Goal: Information Seeking & Learning: Learn about a topic

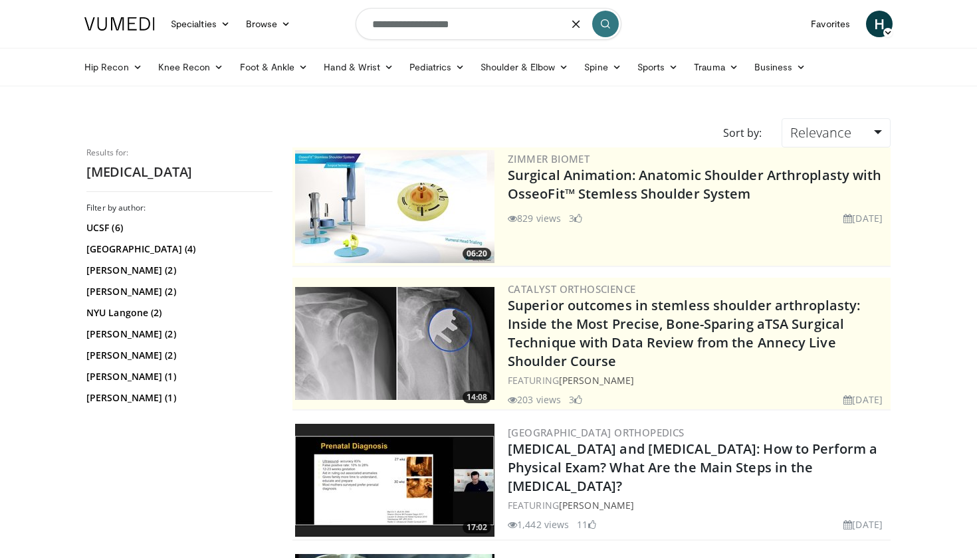
click at [304, 18] on nav "Specialties Adult & Family Medicine Allergy, Asthma, Immunology Anesthesiology …" at bounding box center [488, 24] width 824 height 48
type input "**********"
click at [610, 25] on icon "submit" at bounding box center [605, 24] width 11 height 11
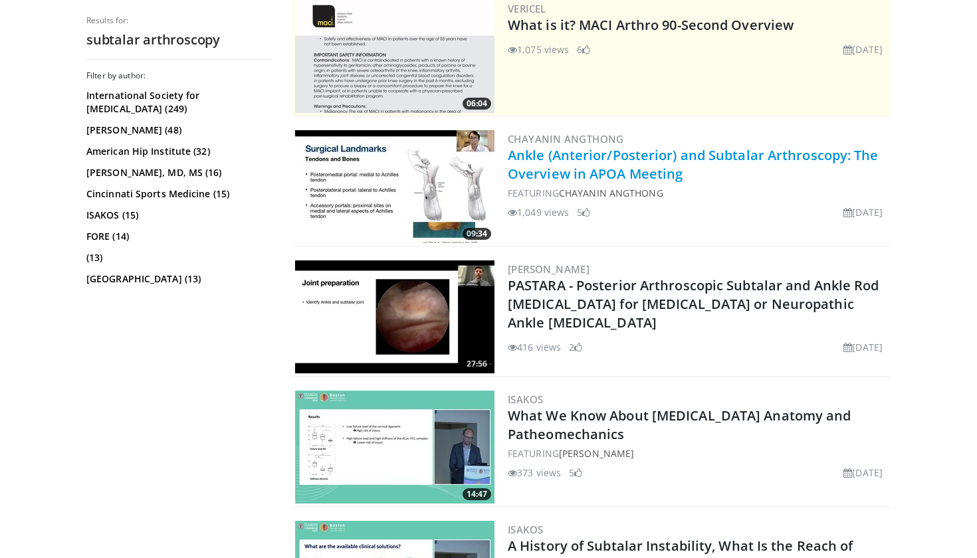
scroll to position [297, 0]
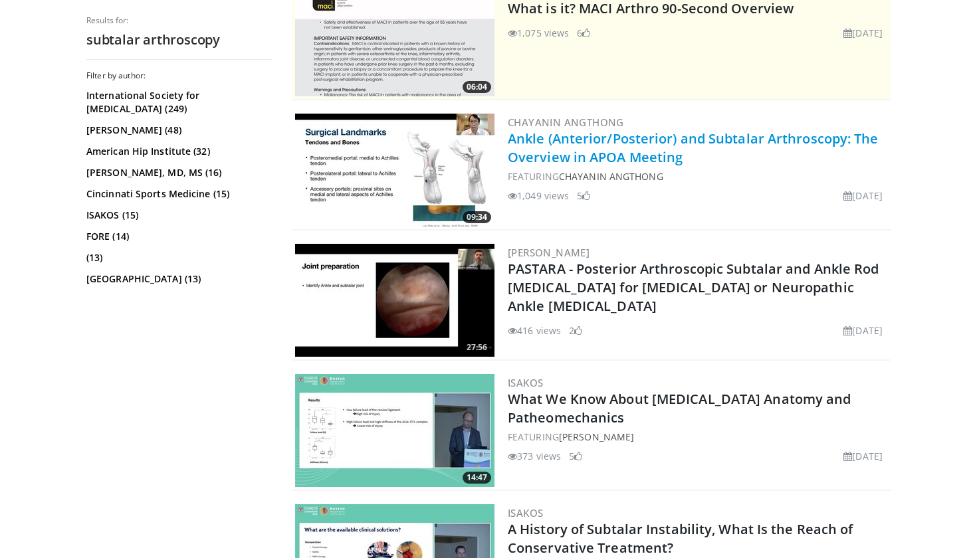
click at [548, 161] on link "Ankle (Anterior/Posterior) and Subtalar Arthroscopy: The Overview in APOA Meeti…" at bounding box center [693, 148] width 371 height 37
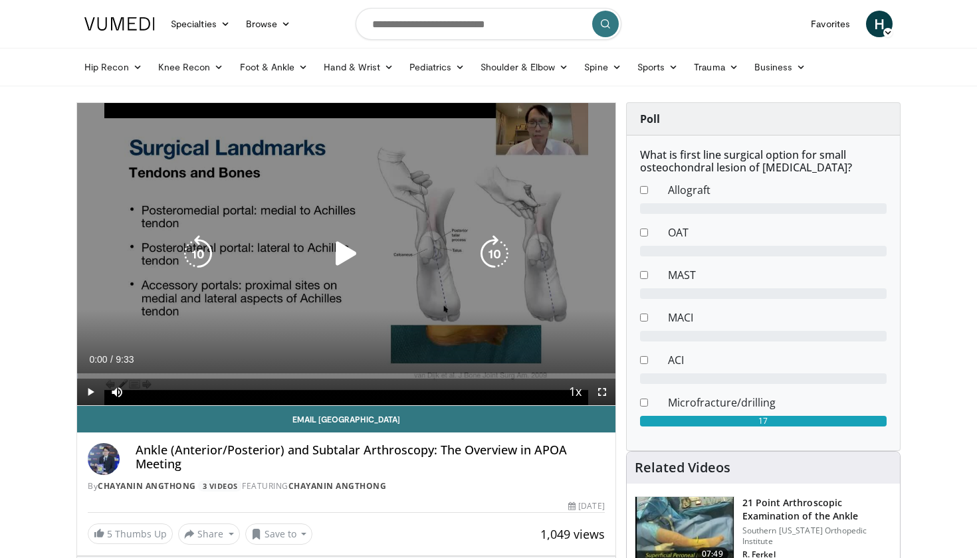
click at [339, 265] on icon "Video Player" at bounding box center [346, 253] width 37 height 37
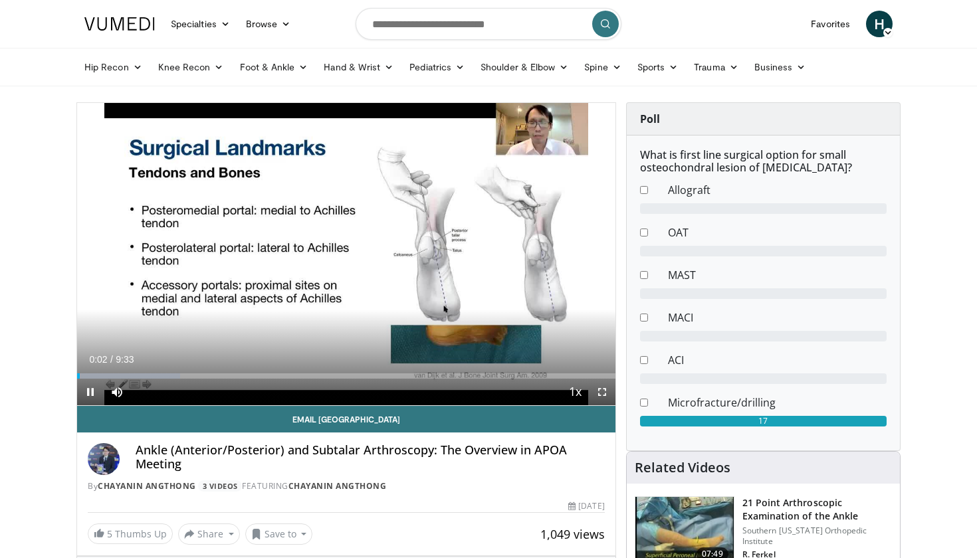
click at [605, 392] on span "Video Player" at bounding box center [602, 392] width 27 height 27
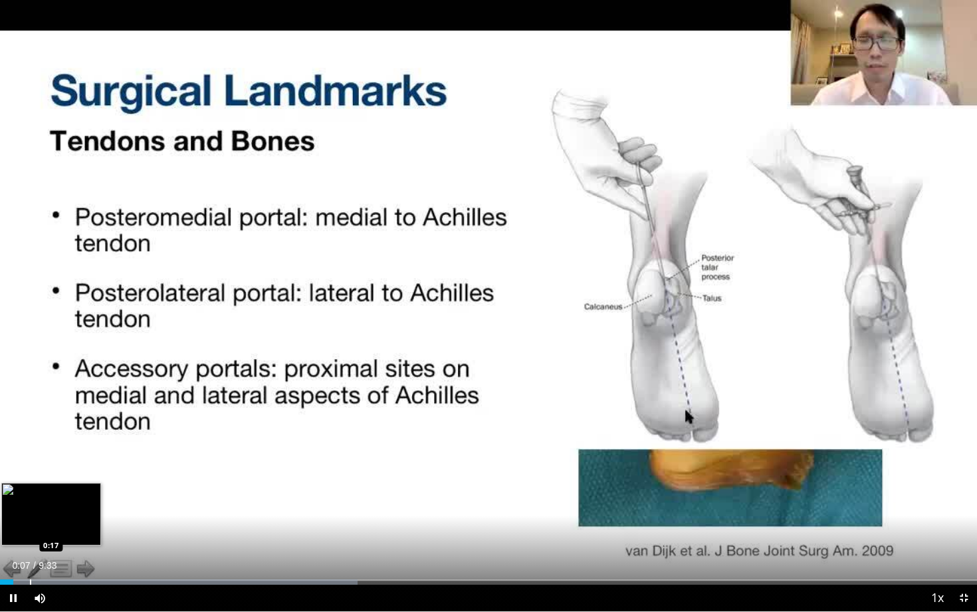
click at [30, 558] on div "Progress Bar" at bounding box center [30, 581] width 1 height 5
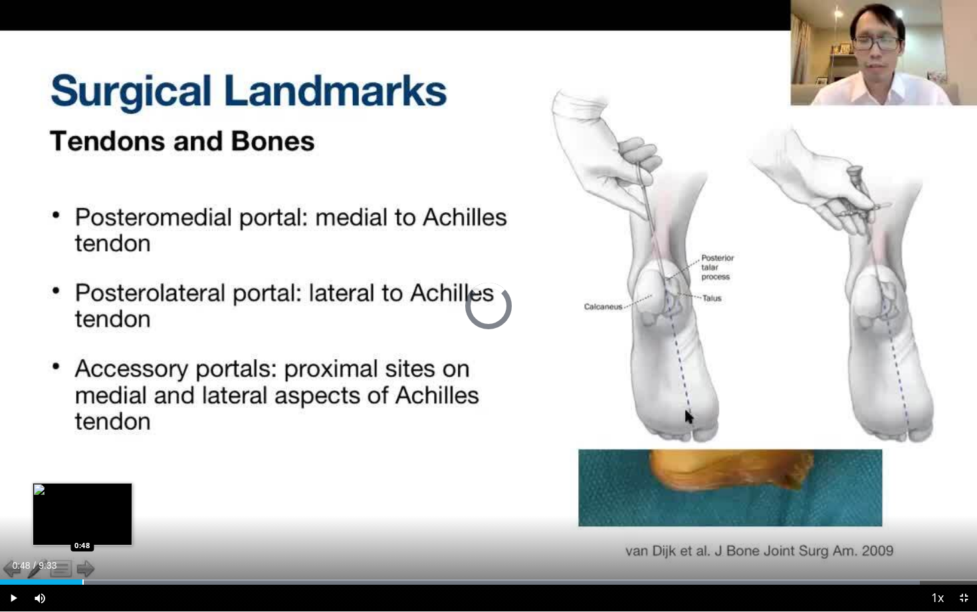
click at [82, 558] on div "Progress Bar" at bounding box center [82, 581] width 1 height 5
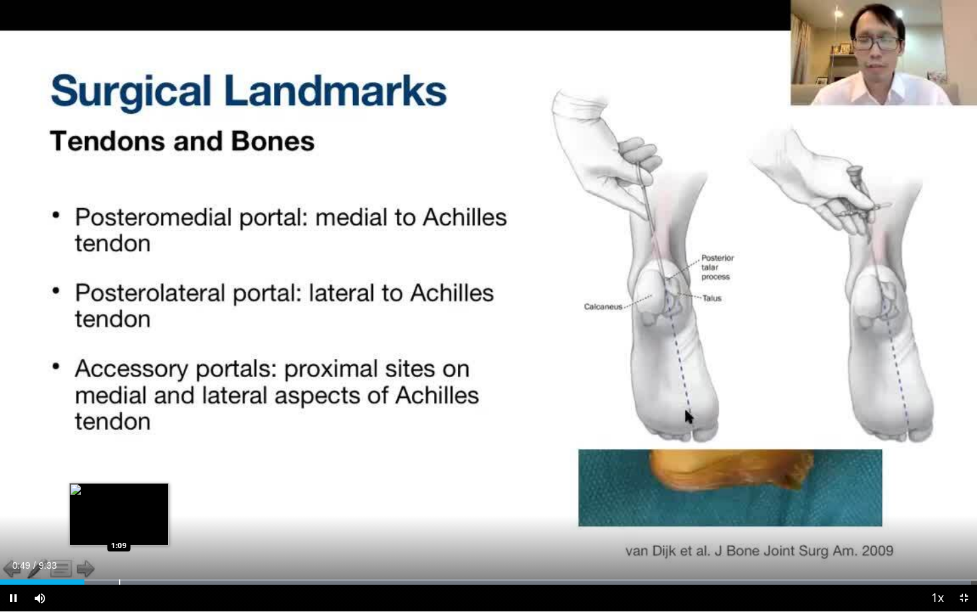
click at [120, 558] on div "Progress Bar" at bounding box center [119, 581] width 1 height 5
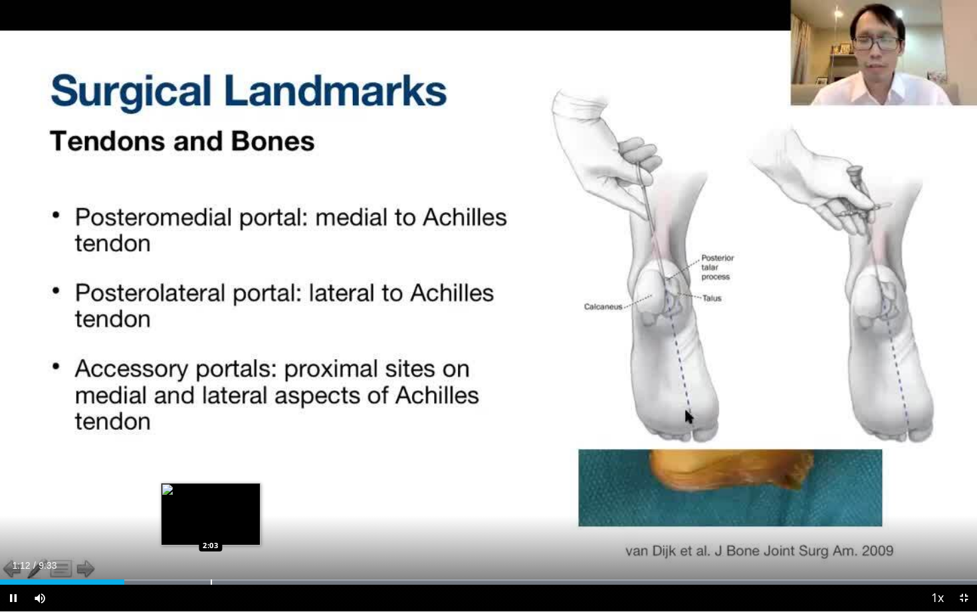
click at [211, 558] on div "Loaded : 99.98% 1:12 2:03" at bounding box center [488, 578] width 977 height 13
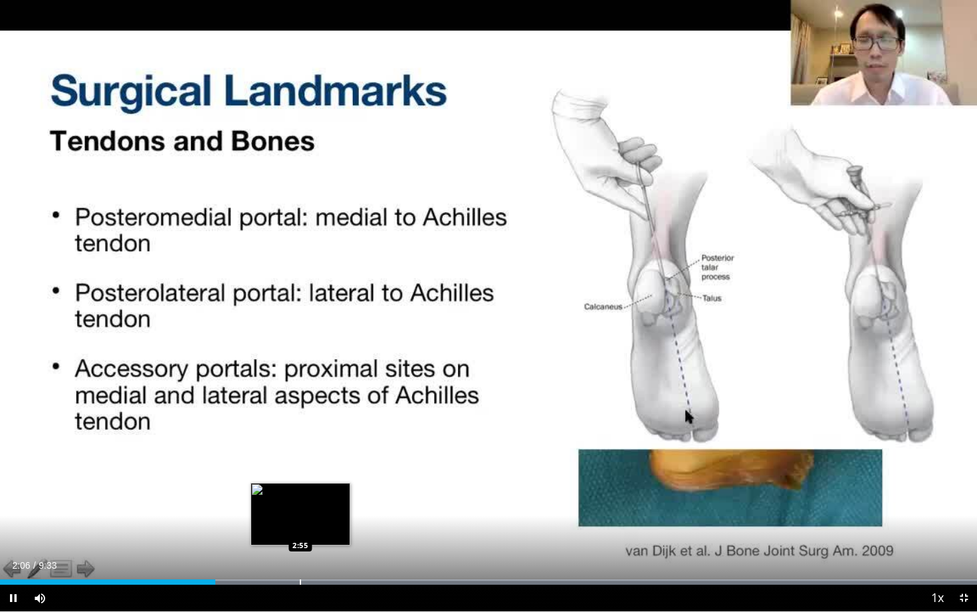
click at [301, 558] on div "Progress Bar" at bounding box center [300, 581] width 1 height 5
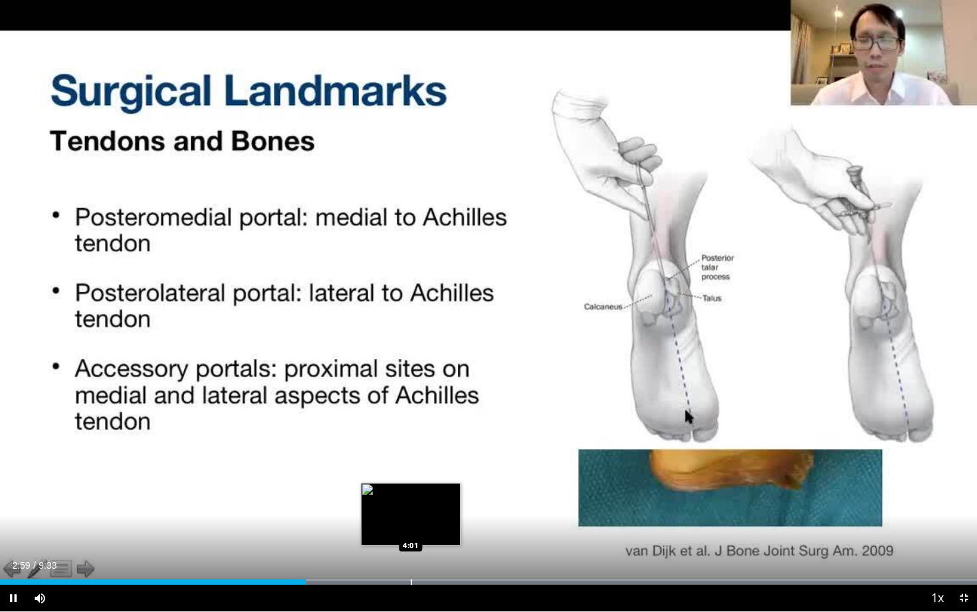
click at [411, 558] on video-js "**********" at bounding box center [488, 306] width 977 height 612
click at [388, 558] on div "Loaded : 99.98% 3:02 3:47" at bounding box center [488, 578] width 977 height 13
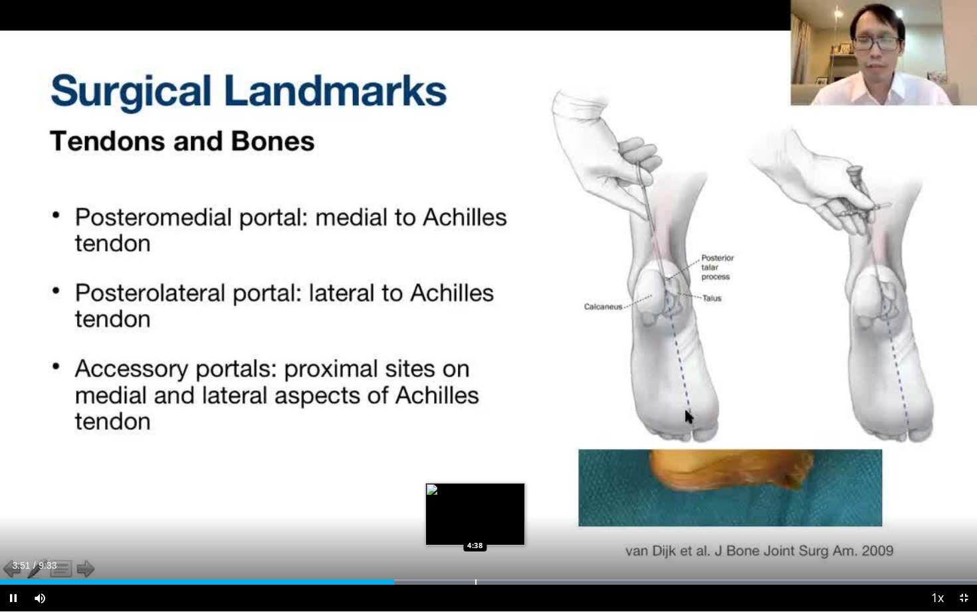
click at [475, 558] on video-js "**********" at bounding box center [488, 306] width 977 height 612
click at [485, 558] on div "Progress Bar" at bounding box center [485, 581] width 1 height 5
click at [473, 558] on div "Progress Bar" at bounding box center [473, 581] width 1 height 5
click at [462, 558] on div "Progress Bar" at bounding box center [462, 581] width 1 height 5
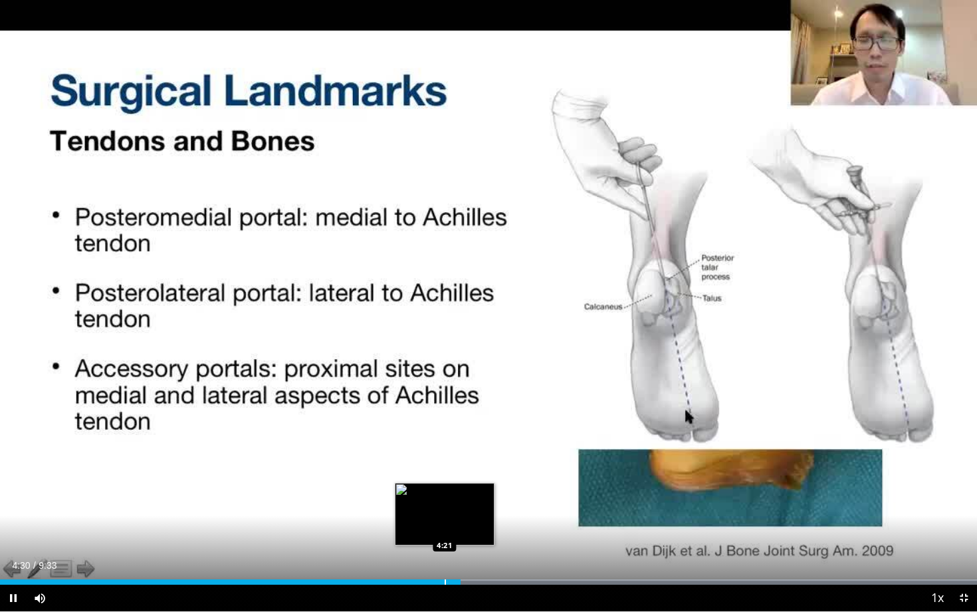
click at [445, 558] on div "Loaded : 99.98% 4:30 4:21" at bounding box center [488, 578] width 977 height 13
click at [422, 558] on div "Loaded : 99.98% 4:21 4:21" at bounding box center [488, 578] width 977 height 13
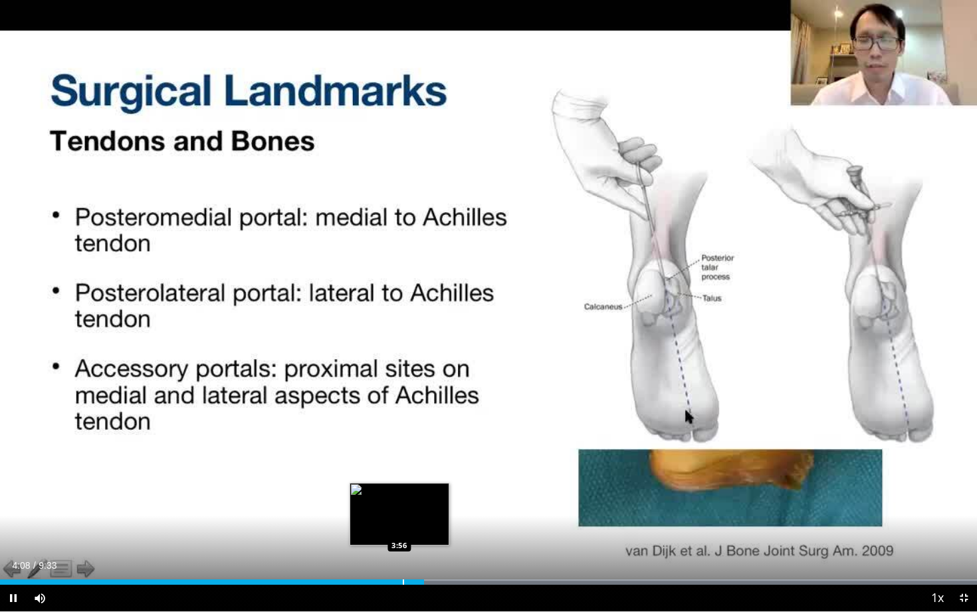
click at [398, 558] on div "Loaded : 99.98% 4:08 3:56" at bounding box center [488, 578] width 977 height 13
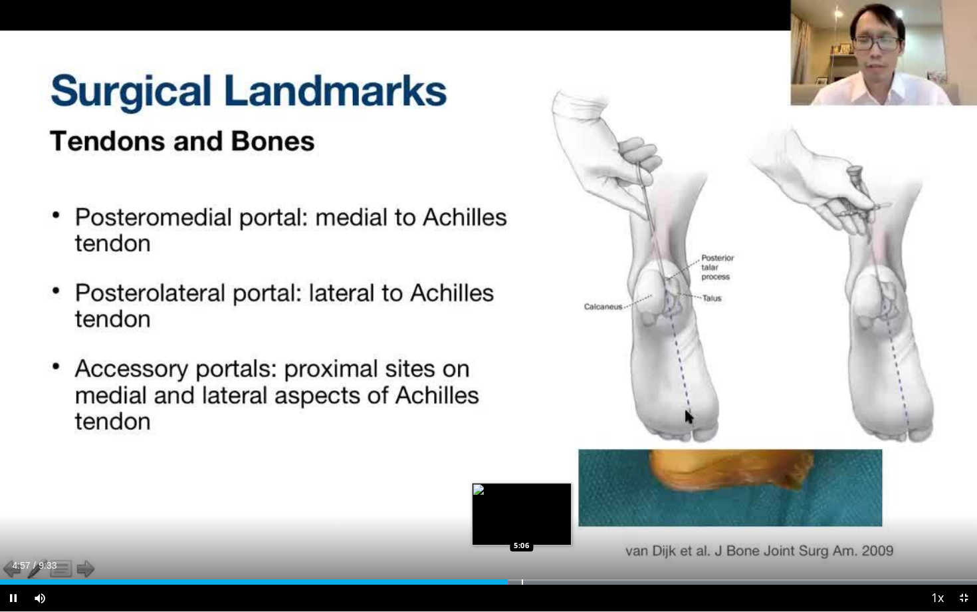
click at [523, 558] on div "Progress Bar" at bounding box center [522, 581] width 1 height 5
click at [504, 558] on div "Progress Bar" at bounding box center [504, 581] width 1 height 5
click at [511, 558] on div "Progress Bar" at bounding box center [511, 581] width 1 height 5
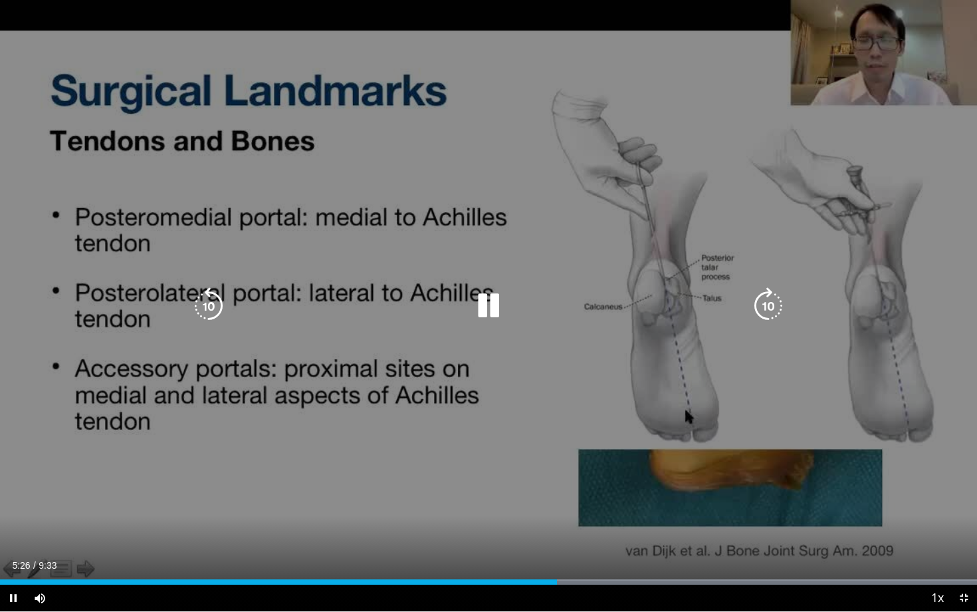
click at [481, 299] on icon "Video Player" at bounding box center [488, 305] width 37 height 37
click at [488, 298] on icon "Video Player" at bounding box center [488, 305] width 37 height 37
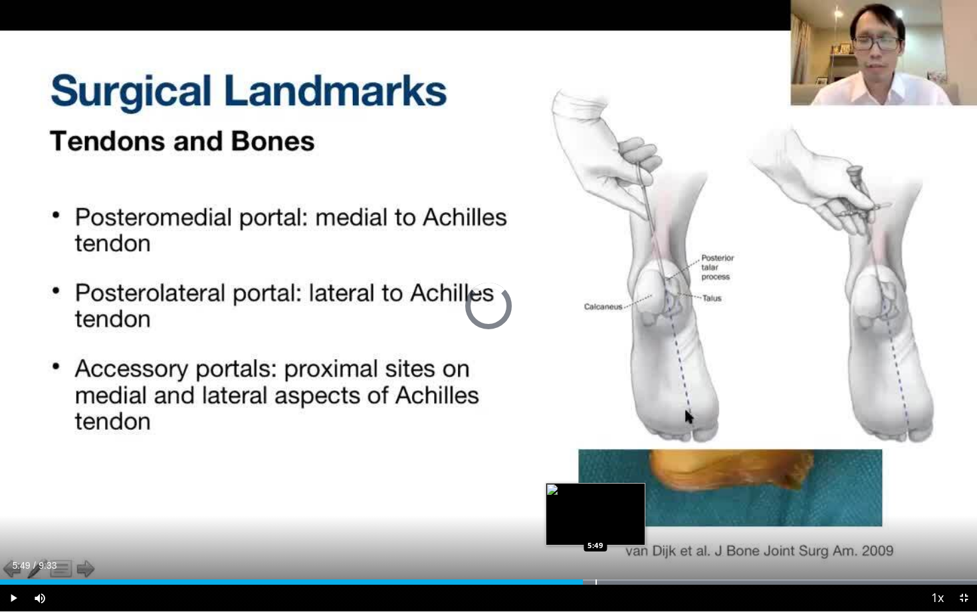
click at [596, 558] on div "Progress Bar" at bounding box center [596, 581] width 1 height 5
click at [589, 558] on div "Progress Bar" at bounding box center [589, 581] width 1 height 5
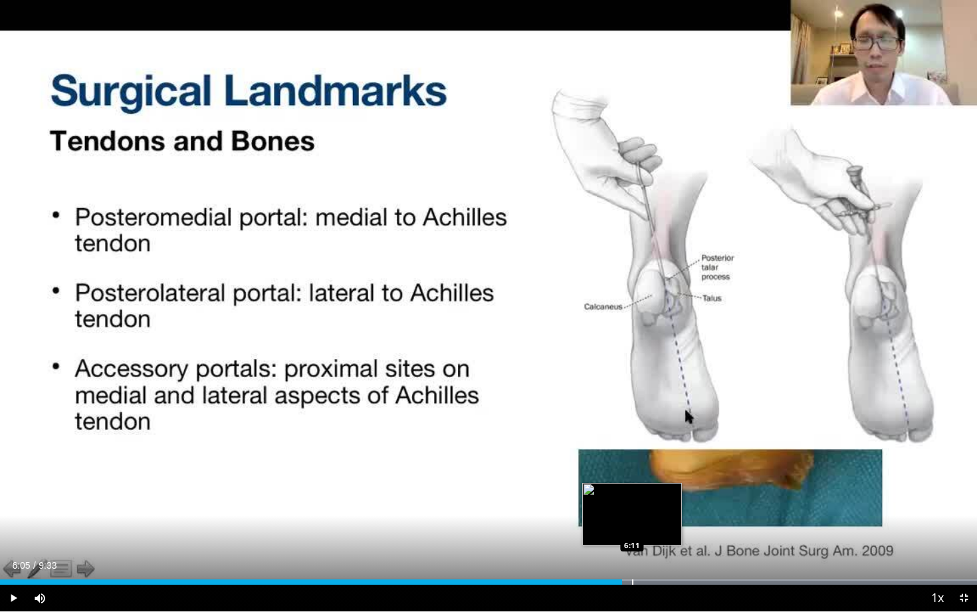
click at [632, 558] on div "Loaded : 99.98% 6:05 6:11" at bounding box center [488, 578] width 977 height 13
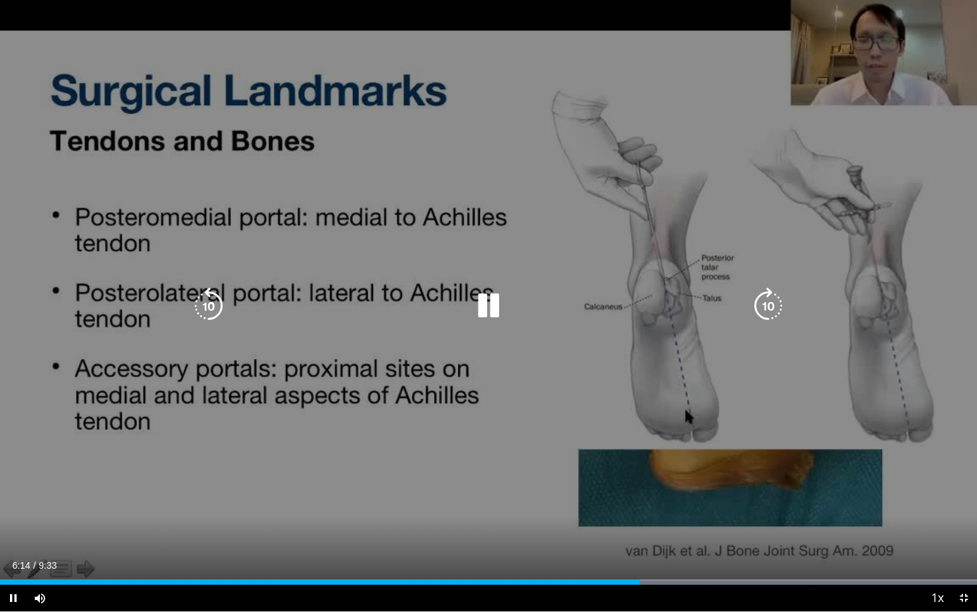
click at [599, 469] on div "10 seconds Tap to unmute" at bounding box center [488, 305] width 977 height 611
click at [485, 300] on icon "Video Player" at bounding box center [488, 305] width 37 height 37
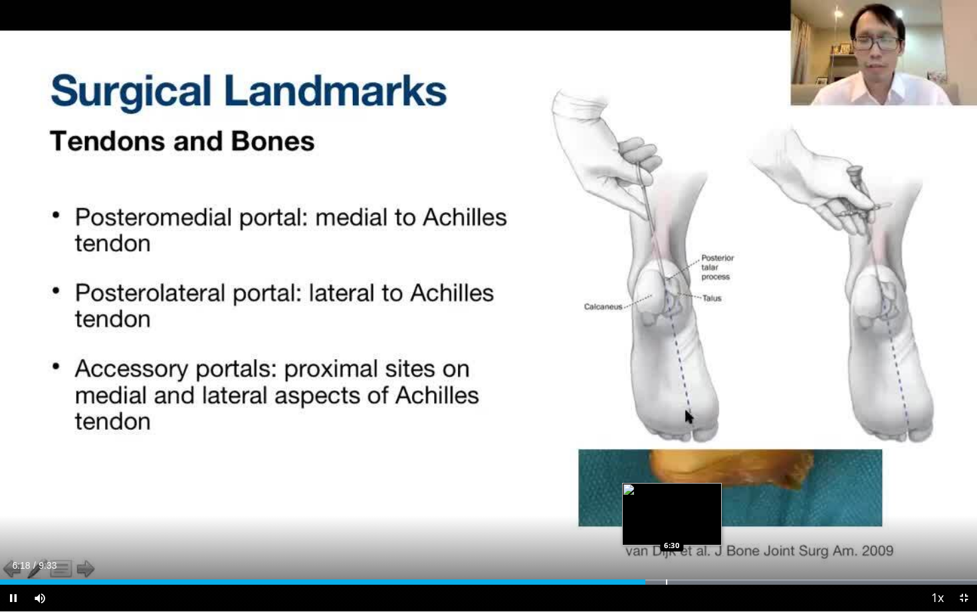
click at [673, 558] on div "Progress Bar" at bounding box center [499, 581] width 957 height 5
click at [706, 558] on div "Progress Bar" at bounding box center [705, 581] width 1 height 5
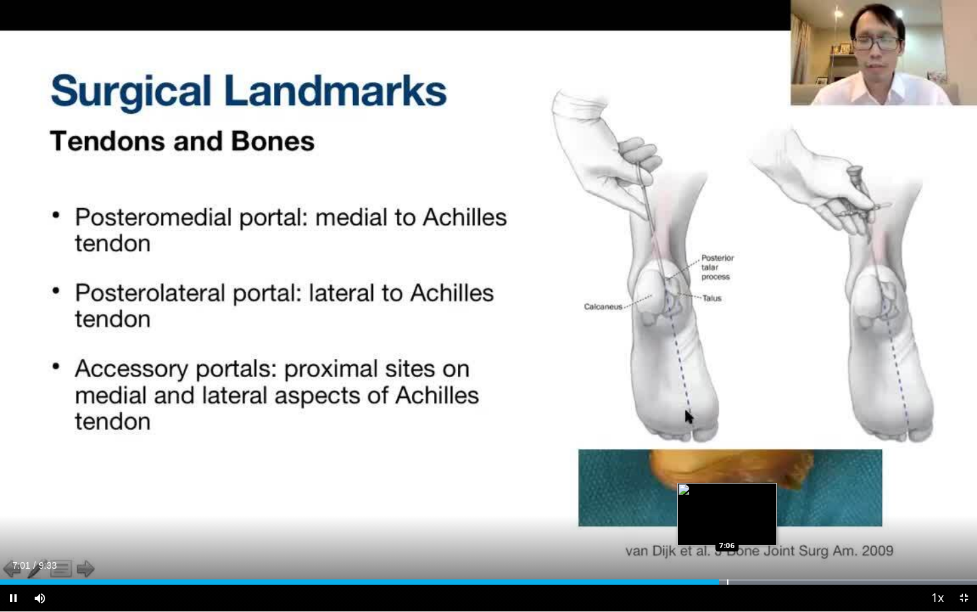
click at [727, 558] on div "Loaded : 99.98% 7:02 7:06" at bounding box center [488, 578] width 977 height 13
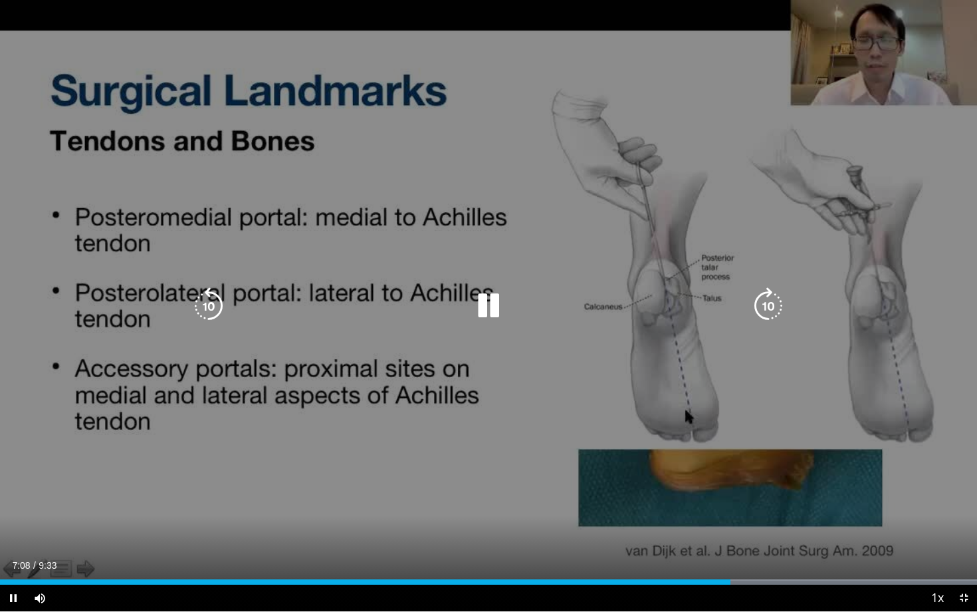
click at [486, 305] on icon "Video Player" at bounding box center [488, 305] width 37 height 37
click at [569, 358] on div "10 seconds Tap to unmute" at bounding box center [488, 305] width 977 height 611
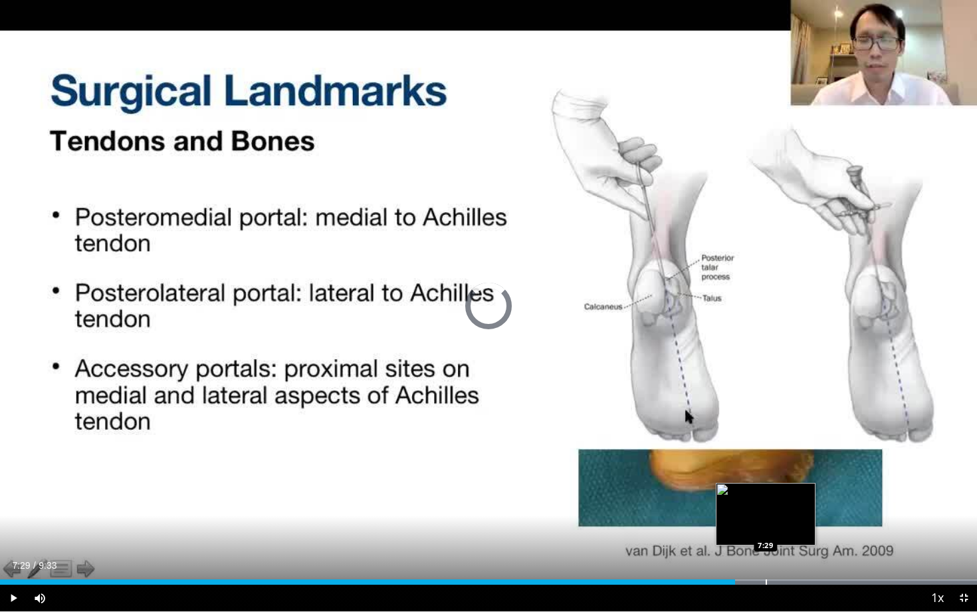
click at [766, 558] on div "Loaded : 99.98% 7:11 7:29" at bounding box center [488, 578] width 977 height 13
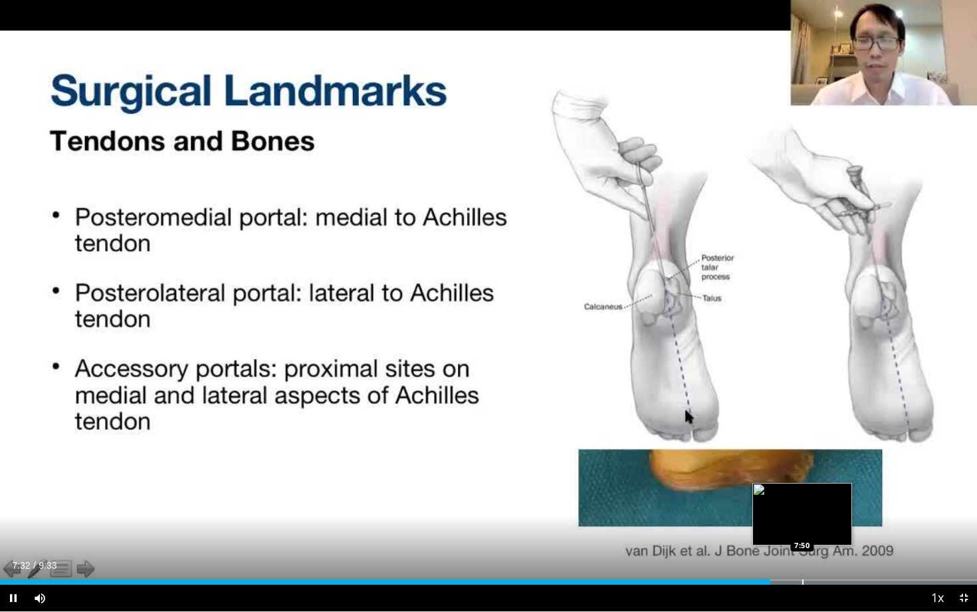
click at [802, 558] on div "Progress Bar" at bounding box center [802, 581] width 1 height 5
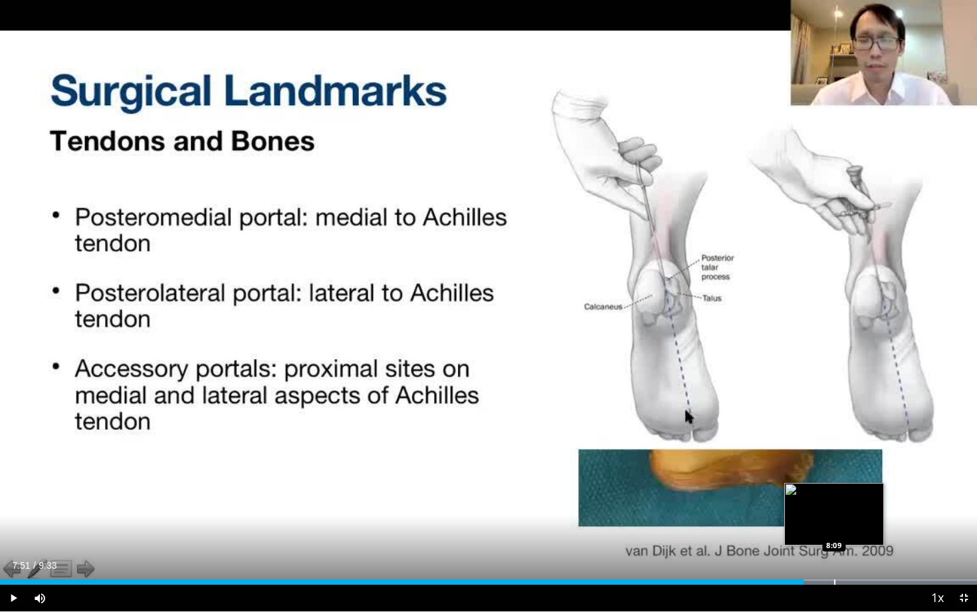
click at [834, 558] on div "Progress Bar" at bounding box center [834, 581] width 1 height 5
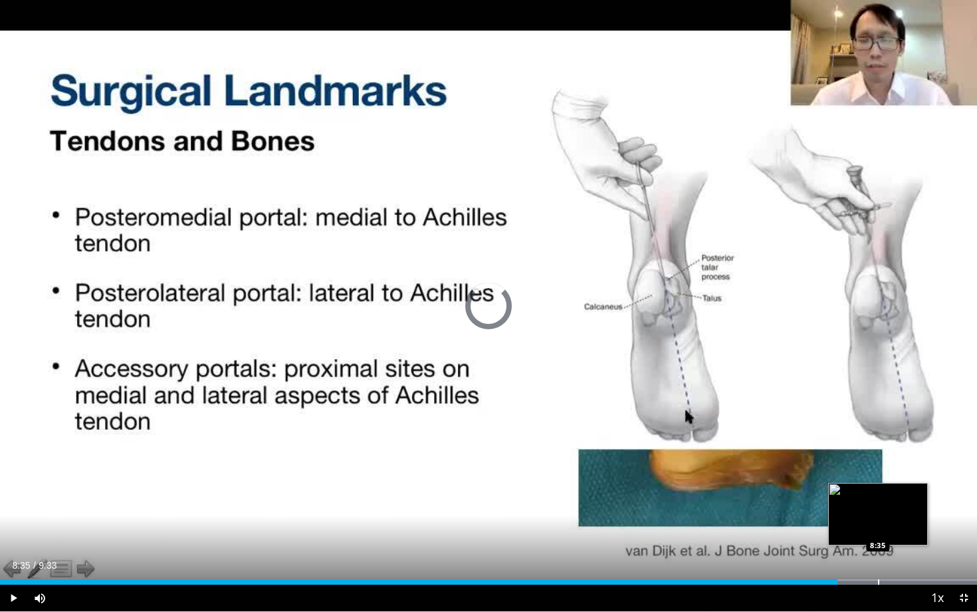
click at [878, 558] on div "Progress Bar" at bounding box center [878, 581] width 1 height 5
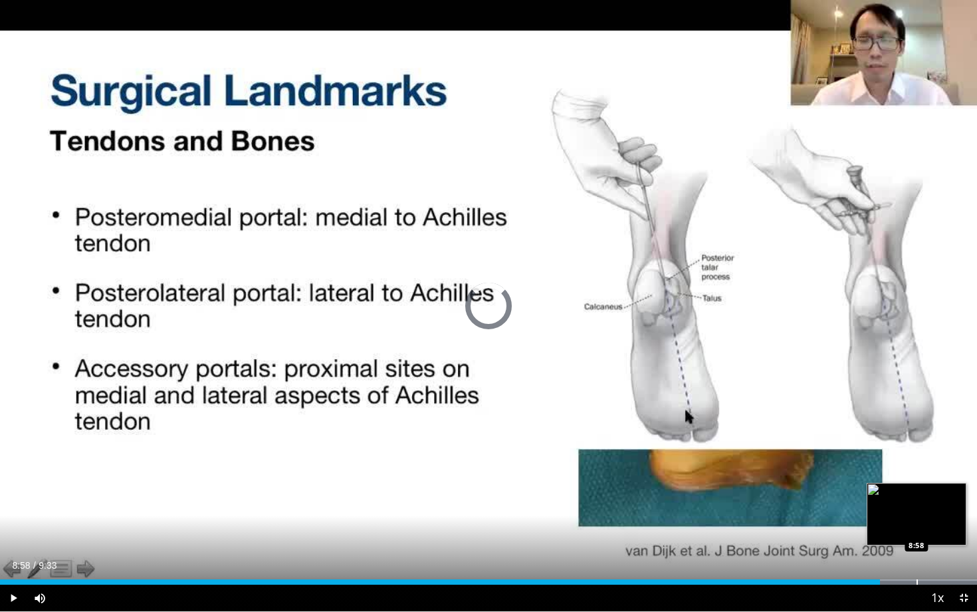
click at [917, 558] on div "Loaded : 99.98% 8:36 8:58" at bounding box center [488, 578] width 977 height 13
click at [903, 558] on div "Loaded : 99.98% 8:59 8:49" at bounding box center [488, 578] width 977 height 13
click at [942, 558] on div "Loaded : 99.98% 9:12 9:12" at bounding box center [488, 578] width 977 height 13
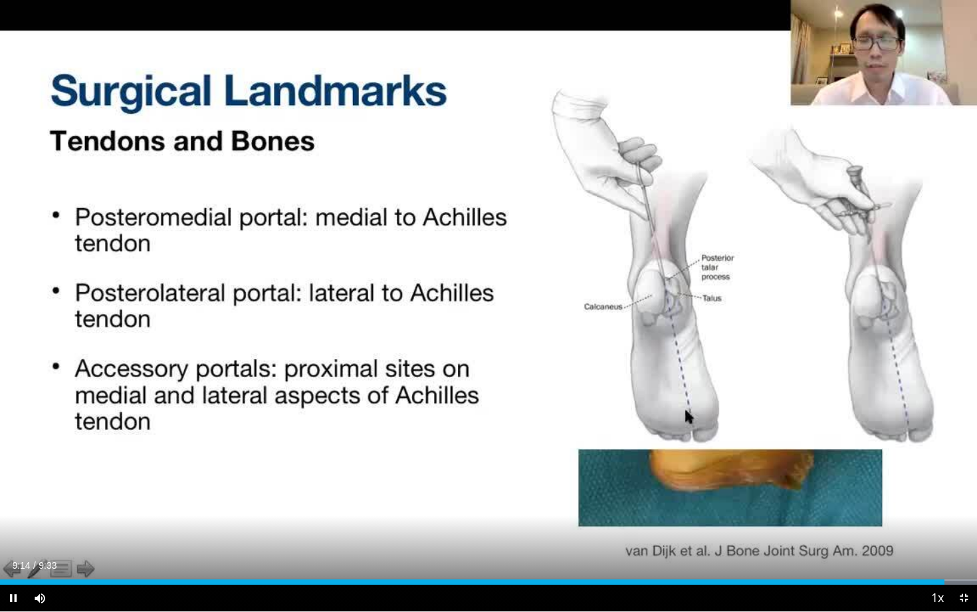
click at [961, 558] on span "Video Player" at bounding box center [964, 597] width 27 height 27
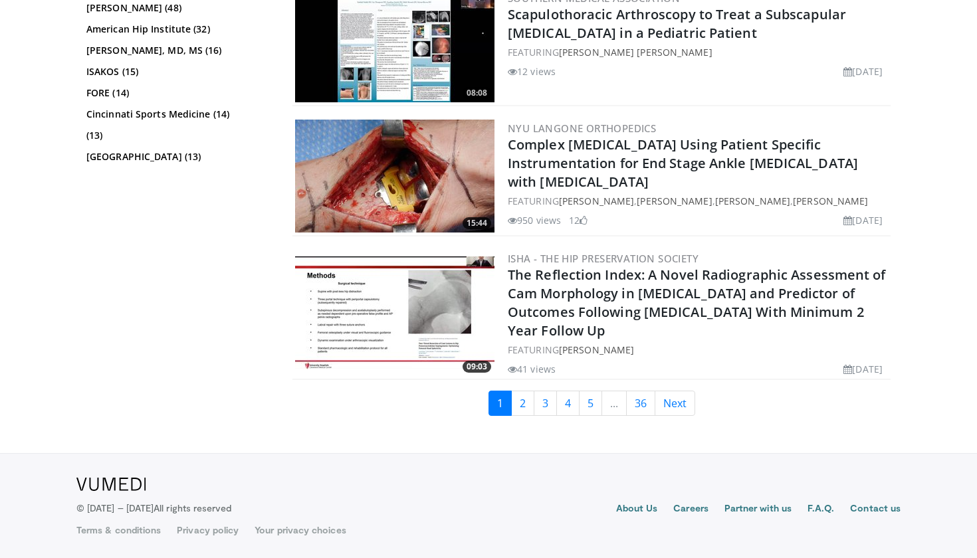
scroll to position [3312, 0]
click at [522, 395] on link "2" at bounding box center [522, 403] width 23 height 25
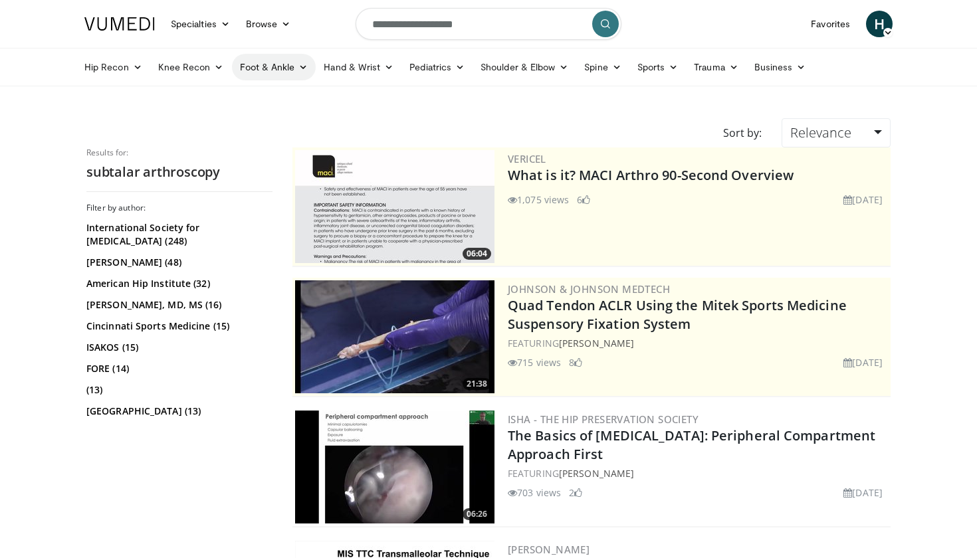
click at [273, 70] on link "Foot & Ankle" at bounding box center [274, 67] width 84 height 27
click at [264, 138] on link "Hindfoot" at bounding box center [312, 140] width 158 height 21
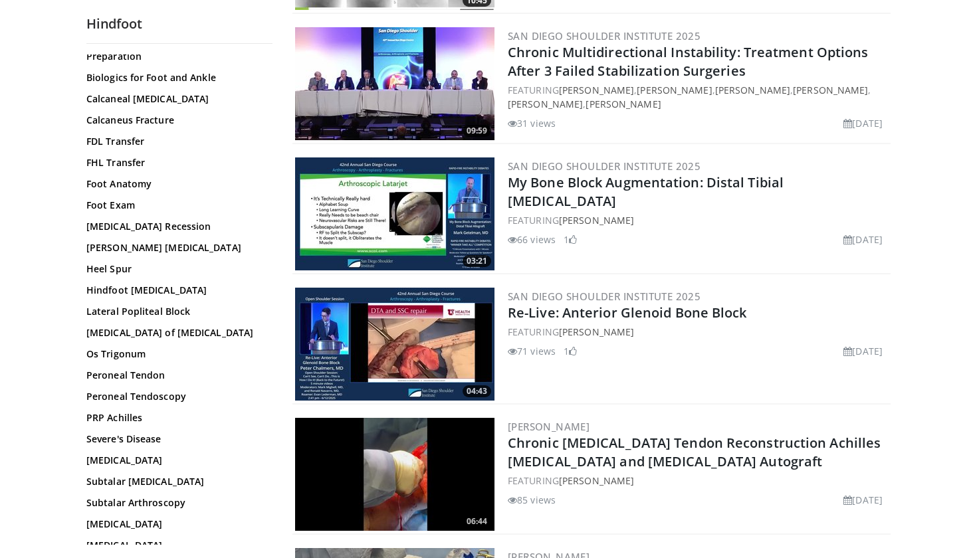
scroll to position [146, 0]
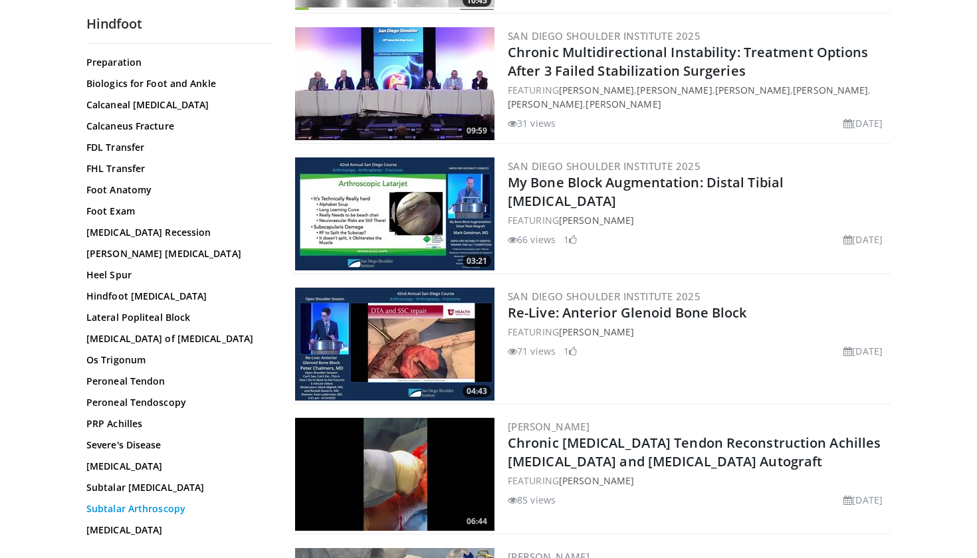
click at [140, 503] on link "Subtalar Arthroscopy" at bounding box center [176, 509] width 180 height 13
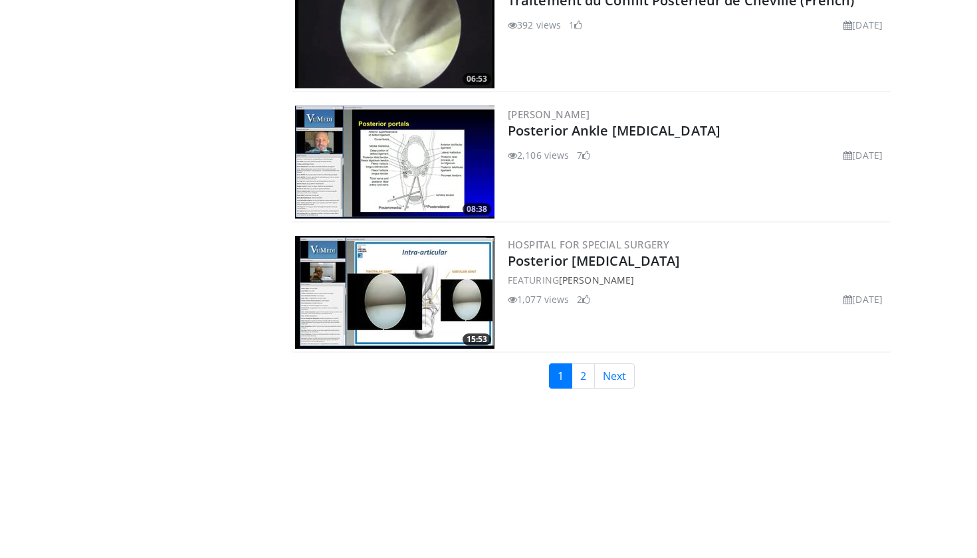
scroll to position [3045, 0]
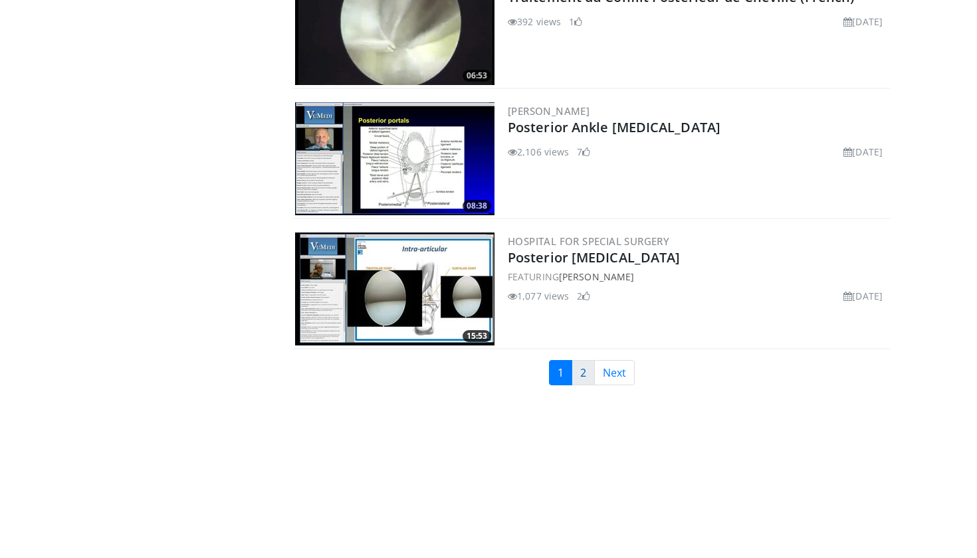
click at [580, 385] on link "2" at bounding box center [583, 372] width 23 height 25
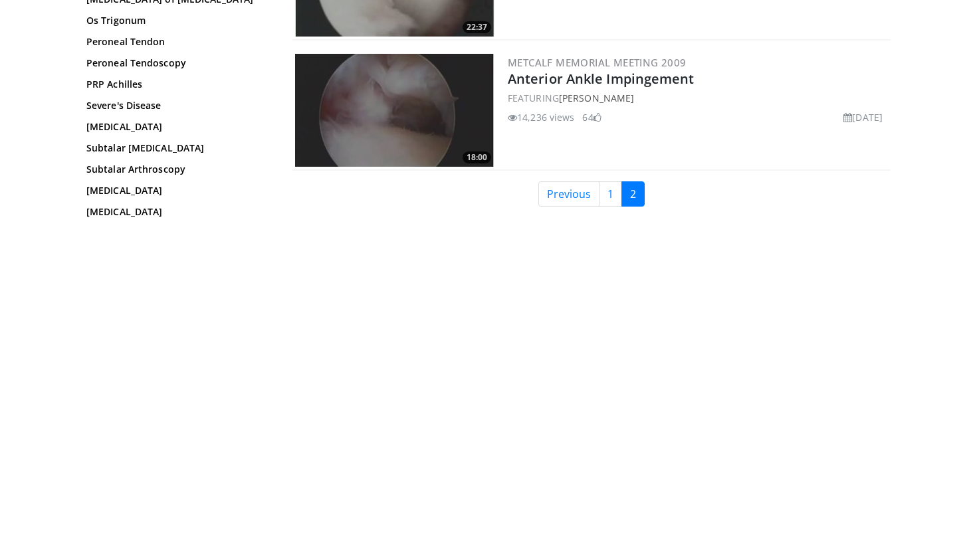
scroll to position [576, 0]
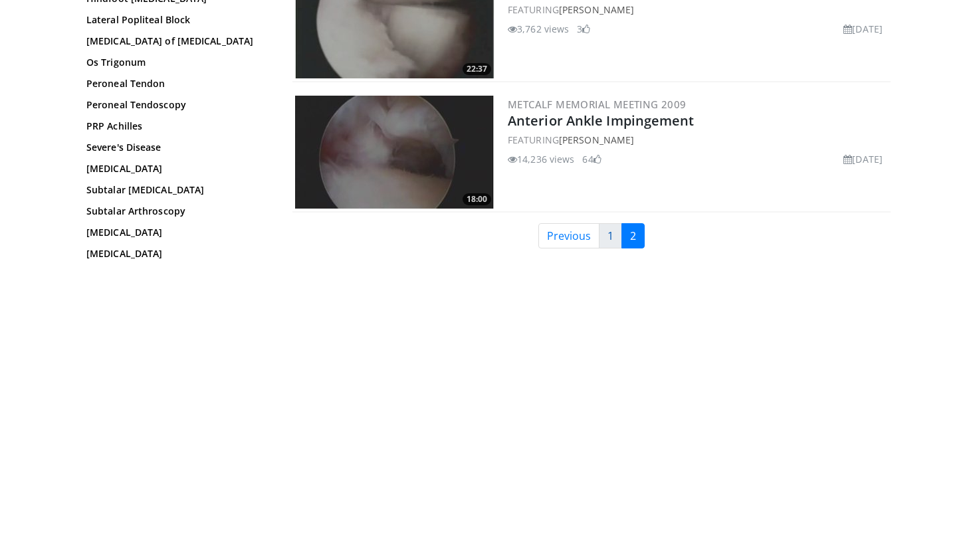
click at [602, 229] on link "1" at bounding box center [610, 235] width 23 height 25
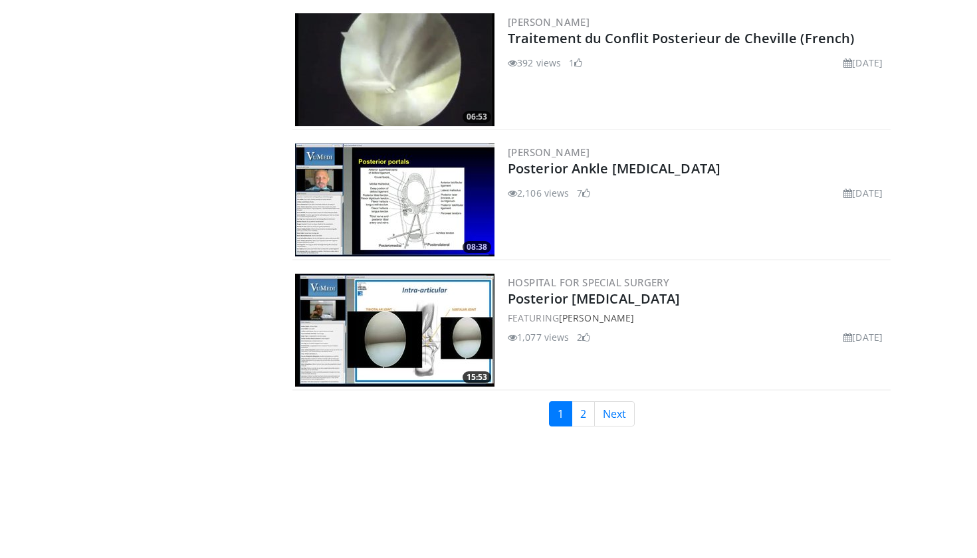
scroll to position [3004, 0]
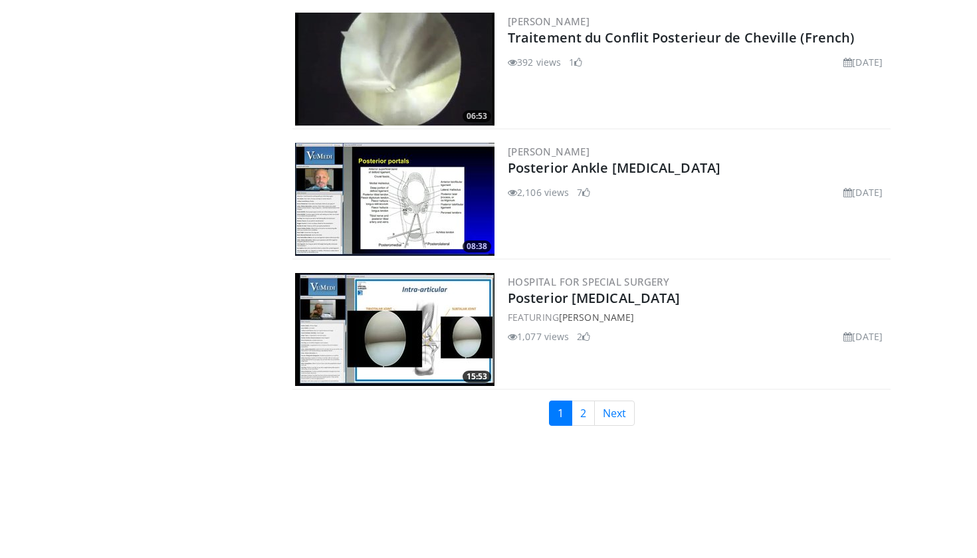
click at [437, 350] on img at bounding box center [394, 329] width 199 height 113
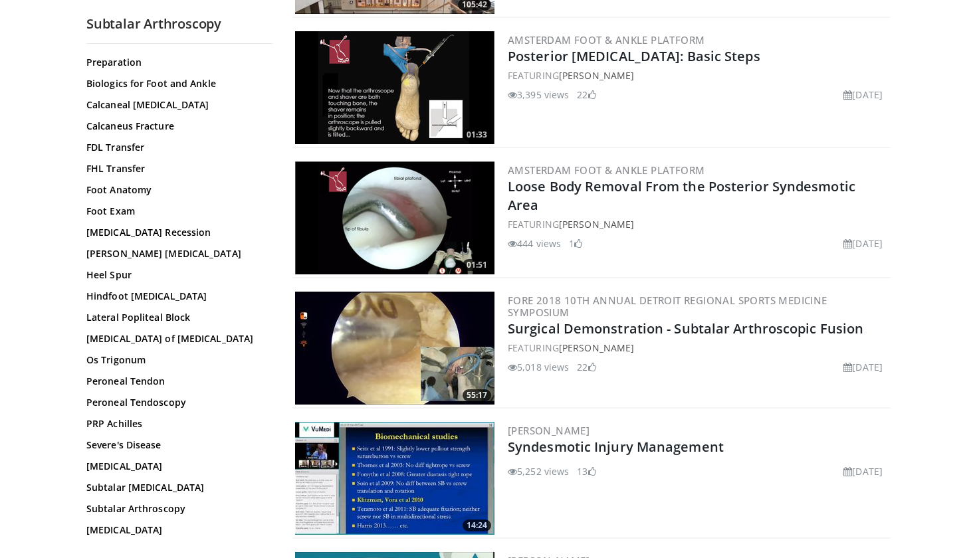
scroll to position [2330, 0]
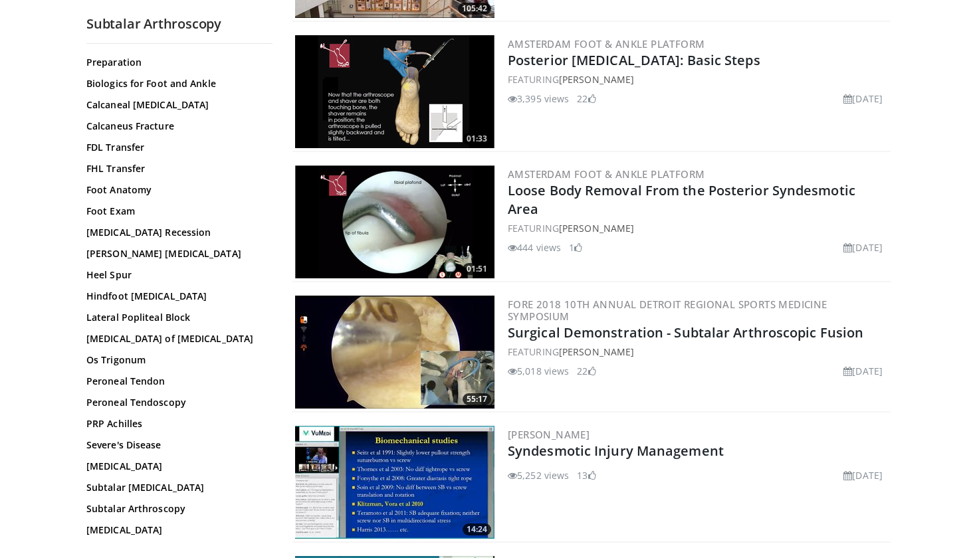
click at [406, 201] on img at bounding box center [394, 222] width 199 height 113
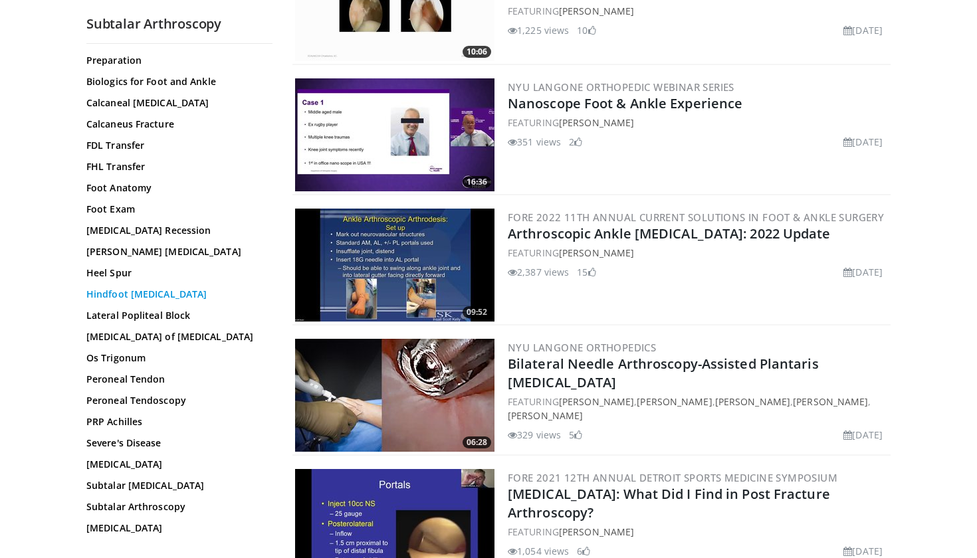
scroll to position [146, 0]
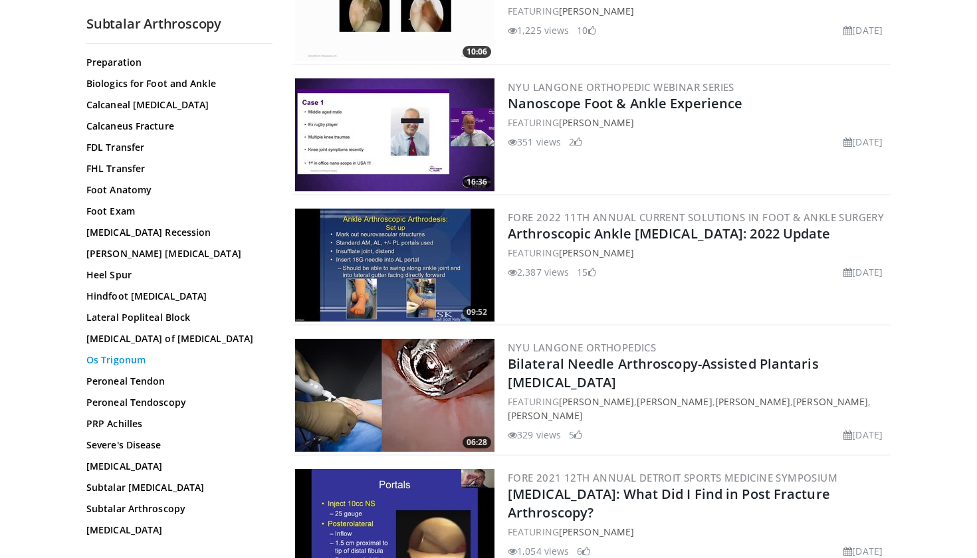
click at [123, 354] on link "Os Trigonum" at bounding box center [176, 360] width 180 height 13
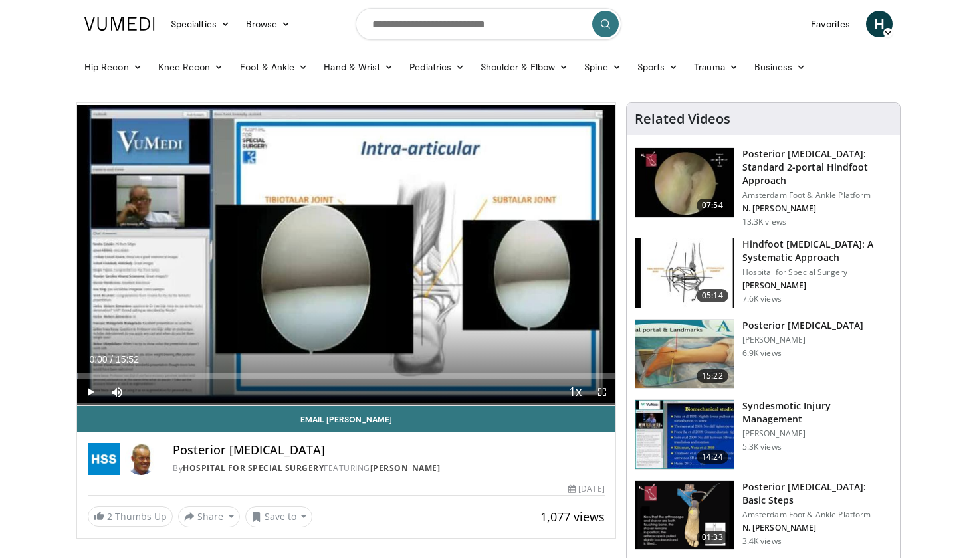
click at [604, 396] on span "Video Player" at bounding box center [602, 392] width 27 height 27
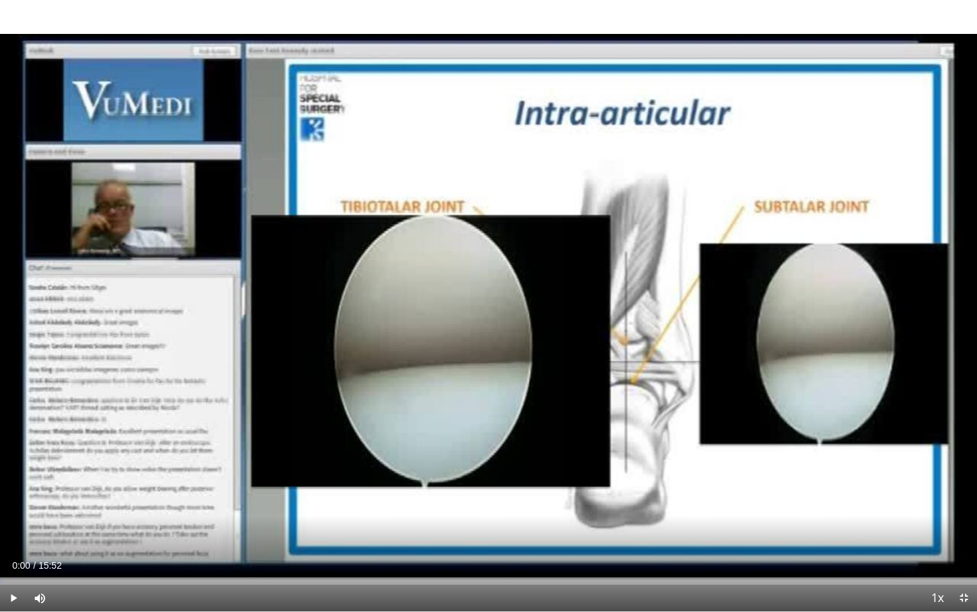
click at [11, 558] on span "Video Player" at bounding box center [13, 597] width 27 height 27
click at [14, 558] on div "Progress Bar" at bounding box center [14, 581] width 1 height 5
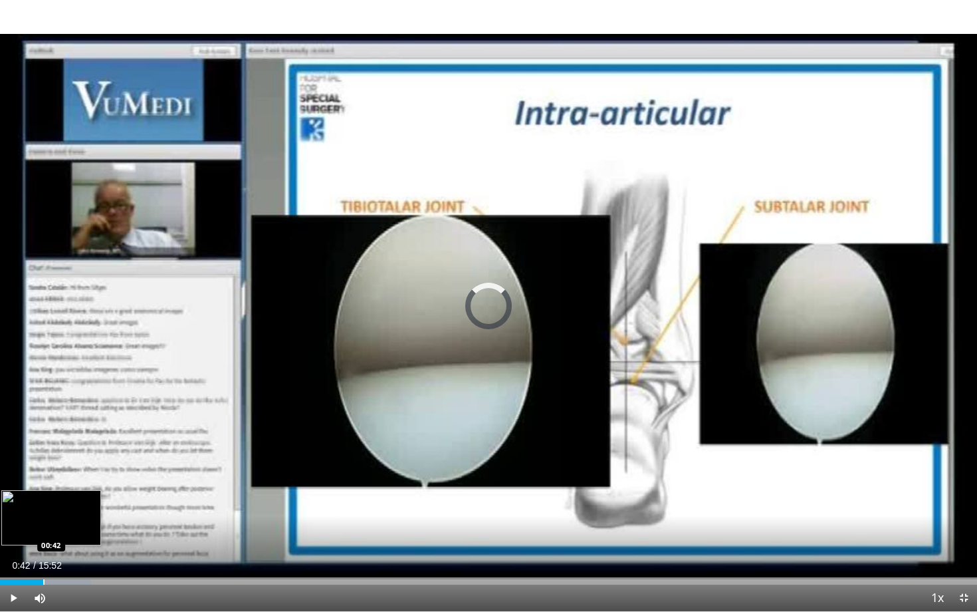
click at [43, 558] on div "Progress Bar" at bounding box center [43, 581] width 1 height 5
click at [78, 558] on div "Loaded : 13.66% 00:50 01:16" at bounding box center [488, 578] width 977 height 13
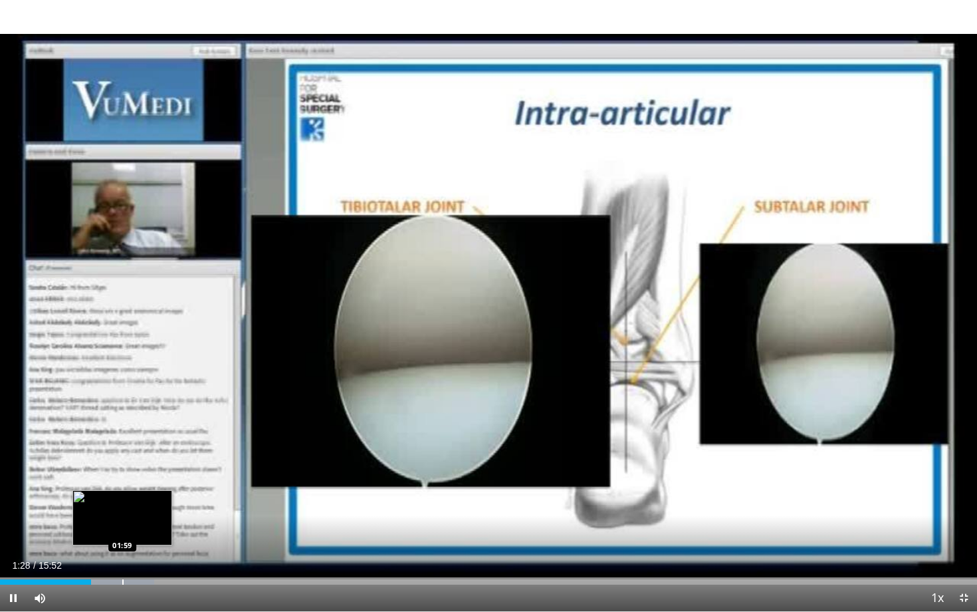
click at [122, 558] on div "Progress Bar" at bounding box center [122, 581] width 1 height 5
click at [146, 558] on div "Progress Bar" at bounding box center [146, 581] width 1 height 5
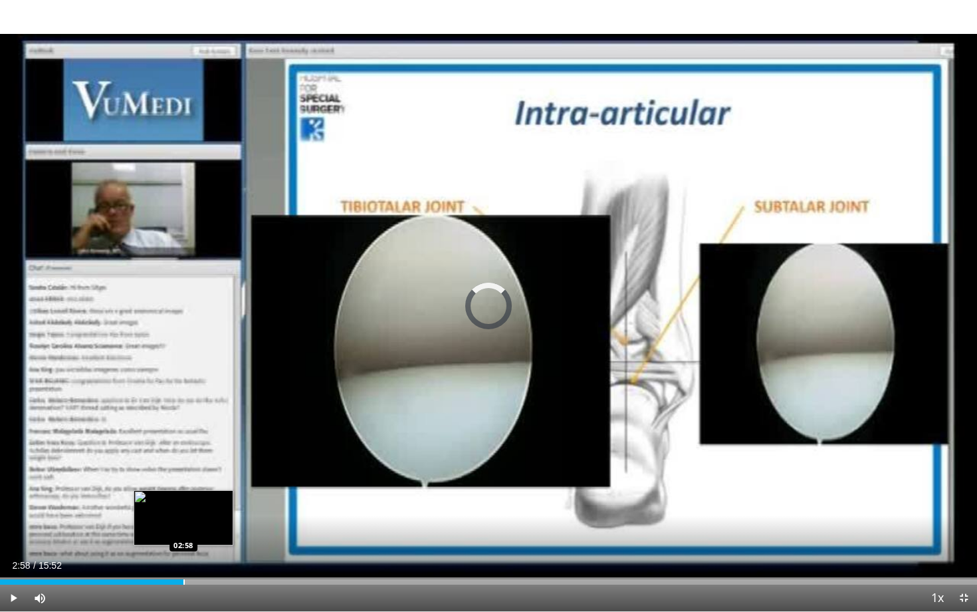
click at [183, 558] on div "Progress Bar" at bounding box center [183, 581] width 1 height 5
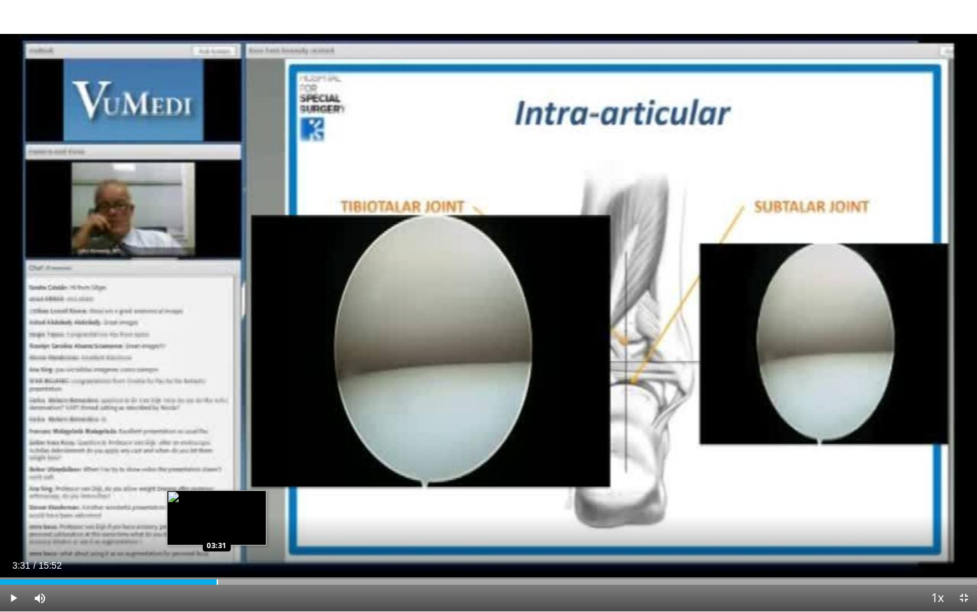
click at [217, 558] on div "Progress Bar" at bounding box center [217, 581] width 1 height 5
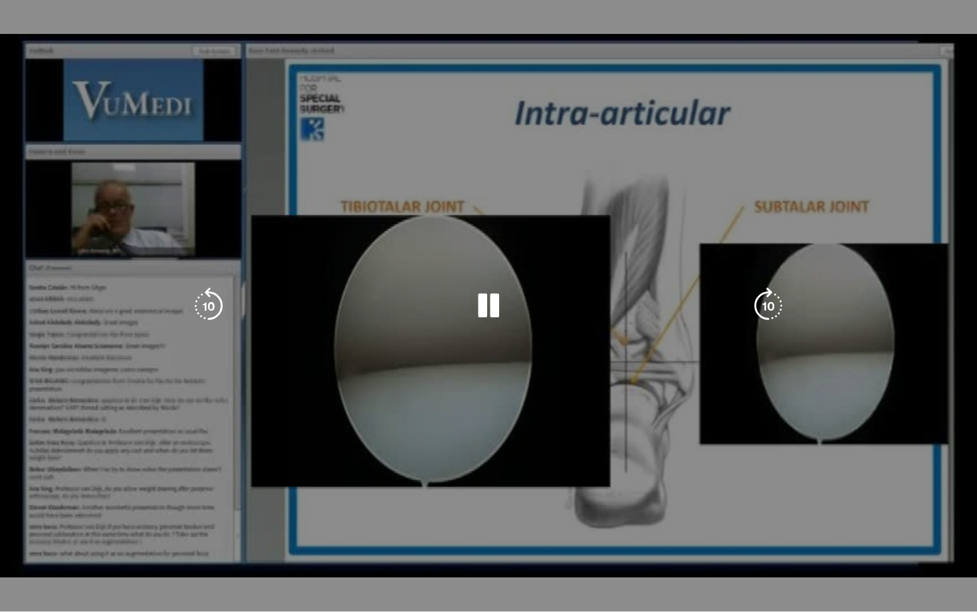
click at [251, 558] on video-js "**********" at bounding box center [488, 306] width 977 height 612
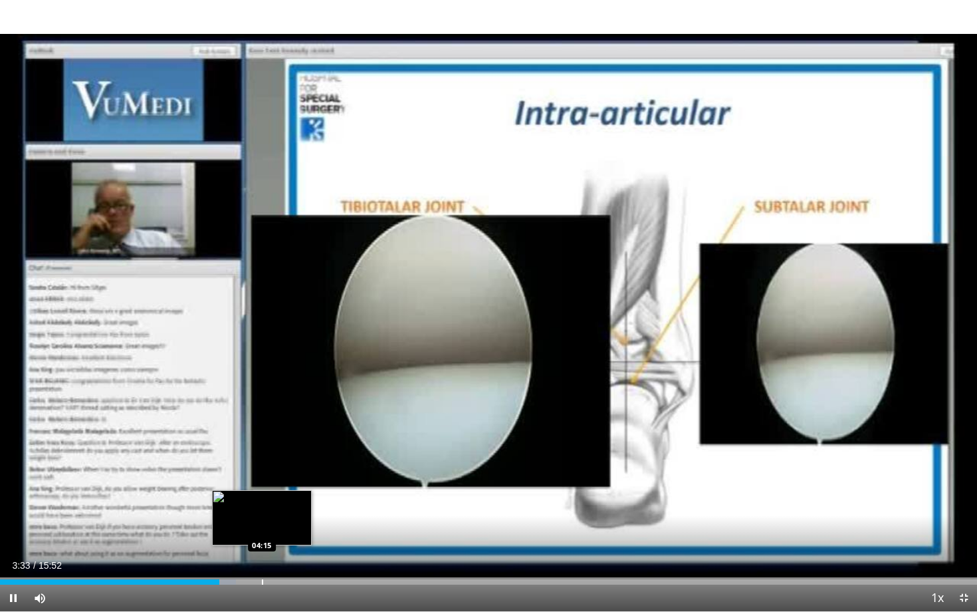
click at [262, 558] on div "Loaded : 24.17% 03:33 04:15" at bounding box center [488, 578] width 977 height 13
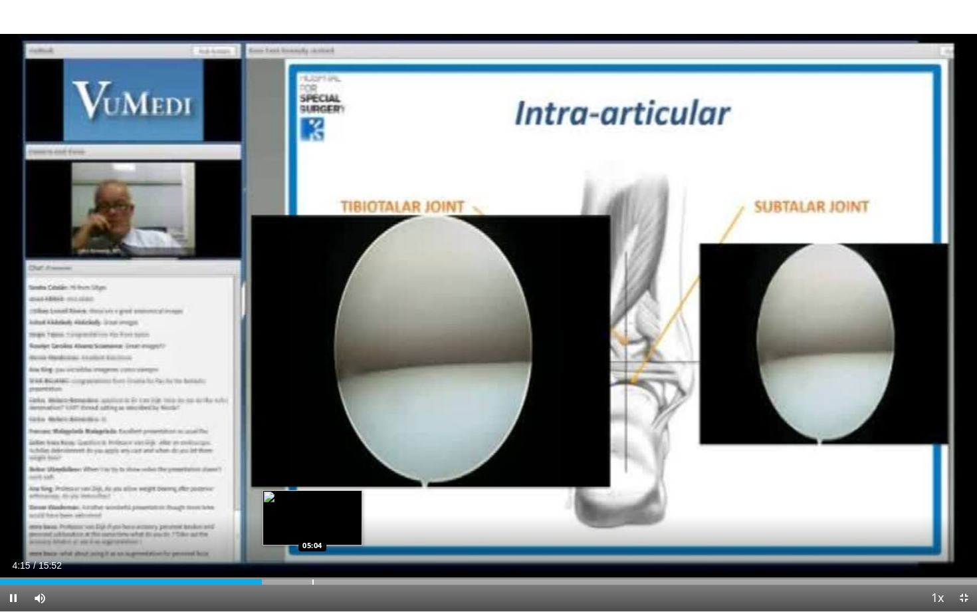
click at [312, 558] on div "Progress Bar" at bounding box center [312, 581] width 1 height 5
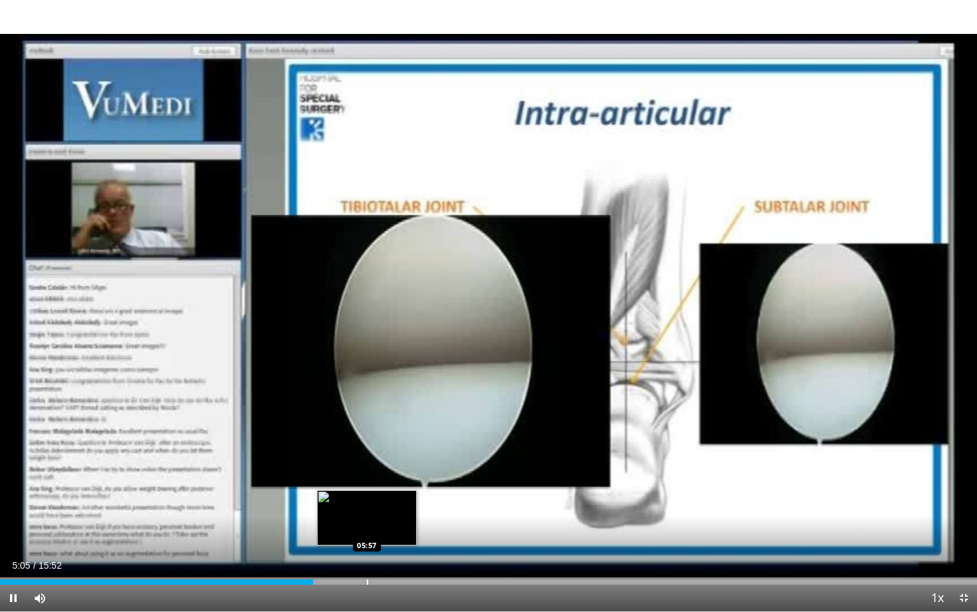
click at [368, 558] on div "Progress Bar" at bounding box center [367, 581] width 1 height 5
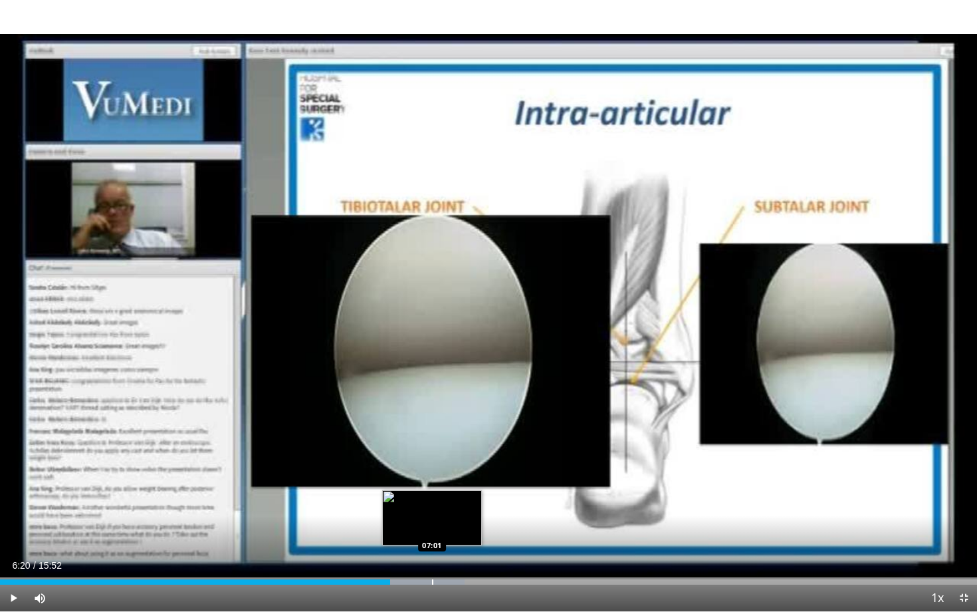
click at [432, 558] on div "Loaded : 47.54% 06:20 07:01" at bounding box center [488, 578] width 977 height 13
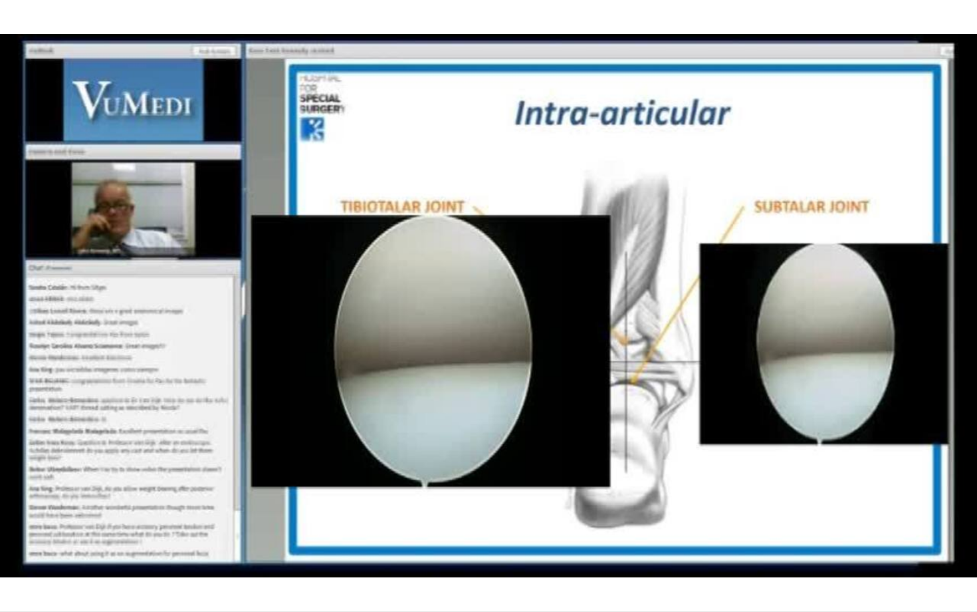
click at [426, 558] on video-js "**********" at bounding box center [488, 306] width 977 height 612
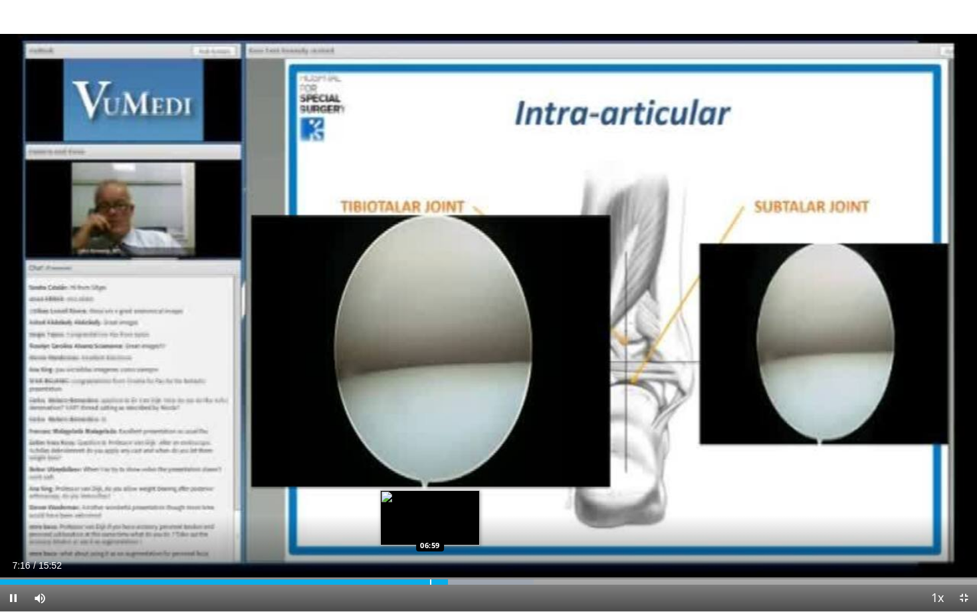
click at [430, 558] on div "Loaded : 54.65% 07:16 06:59" at bounding box center [488, 578] width 977 height 13
click at [403, 558] on div "Loaded : 54.65% 07:01 06:32" at bounding box center [488, 578] width 977 height 13
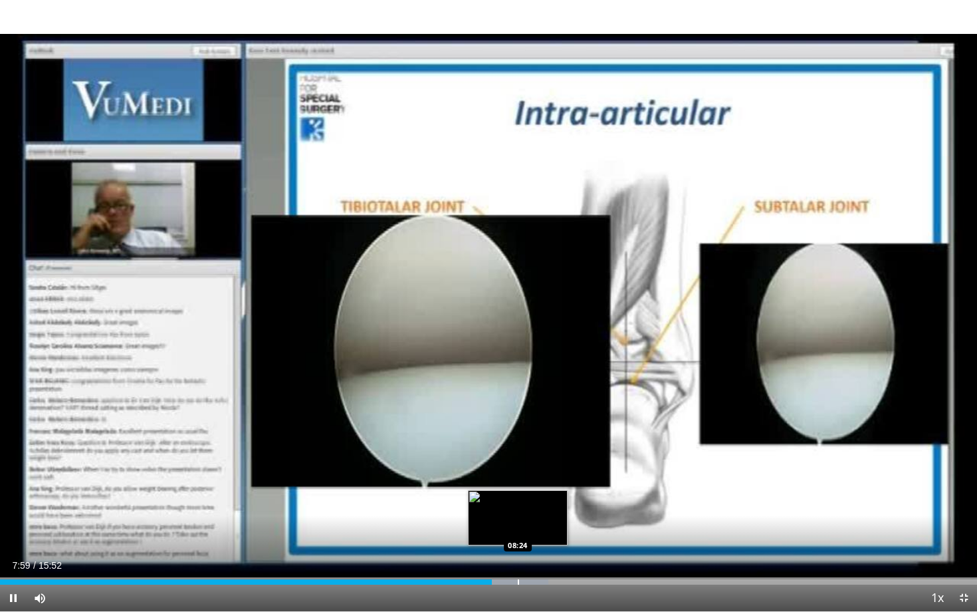
click at [518, 558] on div "Progress Bar" at bounding box center [518, 581] width 1 height 5
click at [546, 558] on div "Loaded : 56.23% 08:25 08:51" at bounding box center [488, 578] width 977 height 13
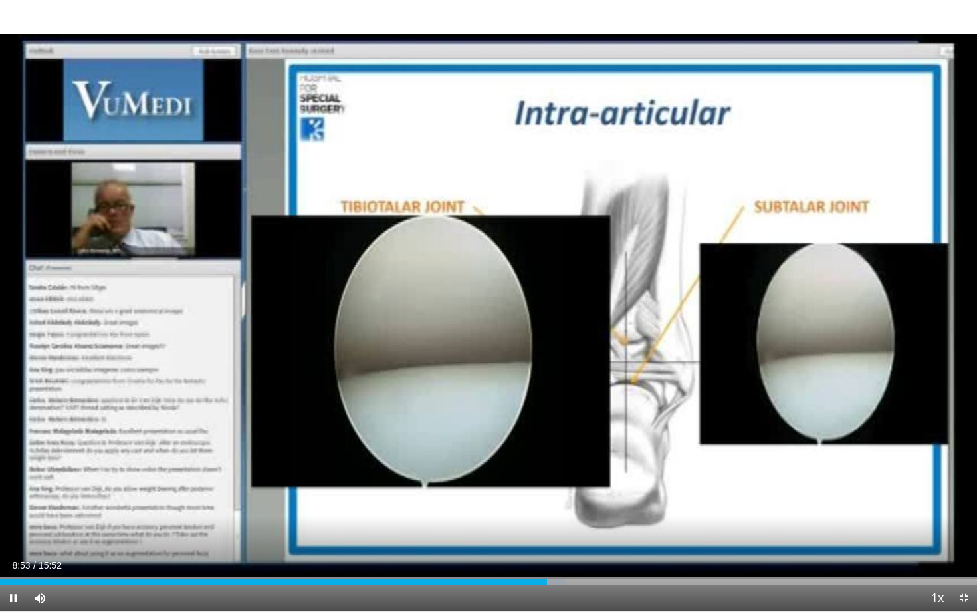
click at [973, 558] on span "Video Player" at bounding box center [964, 597] width 27 height 27
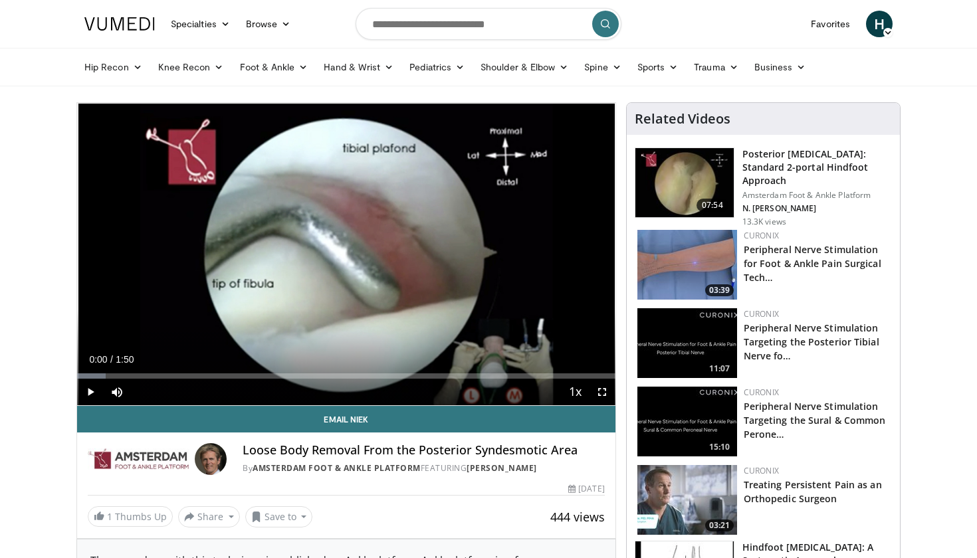
click at [600, 392] on span "Video Player" at bounding box center [602, 392] width 27 height 27
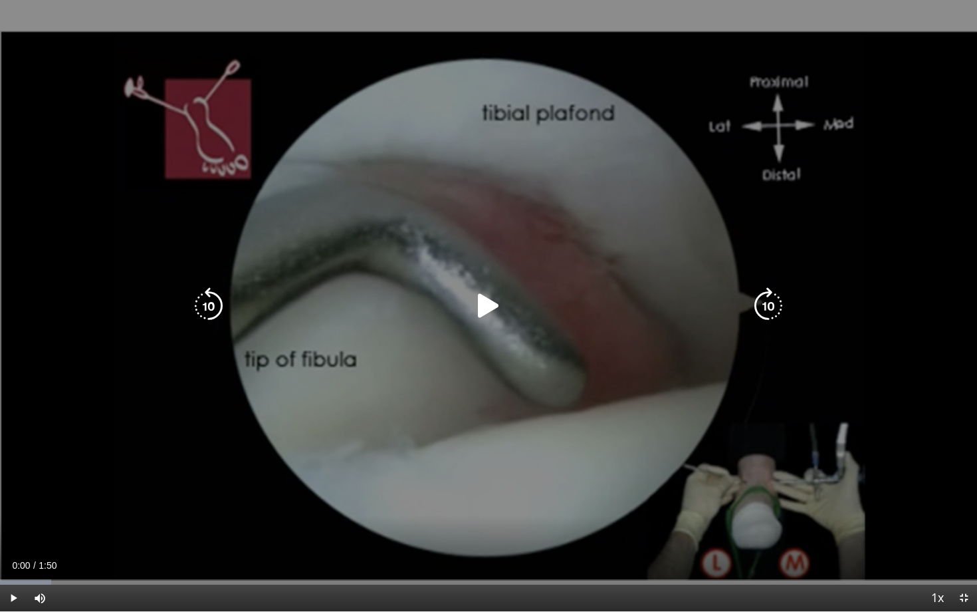
click at [493, 302] on icon "Video Player" at bounding box center [488, 305] width 37 height 37
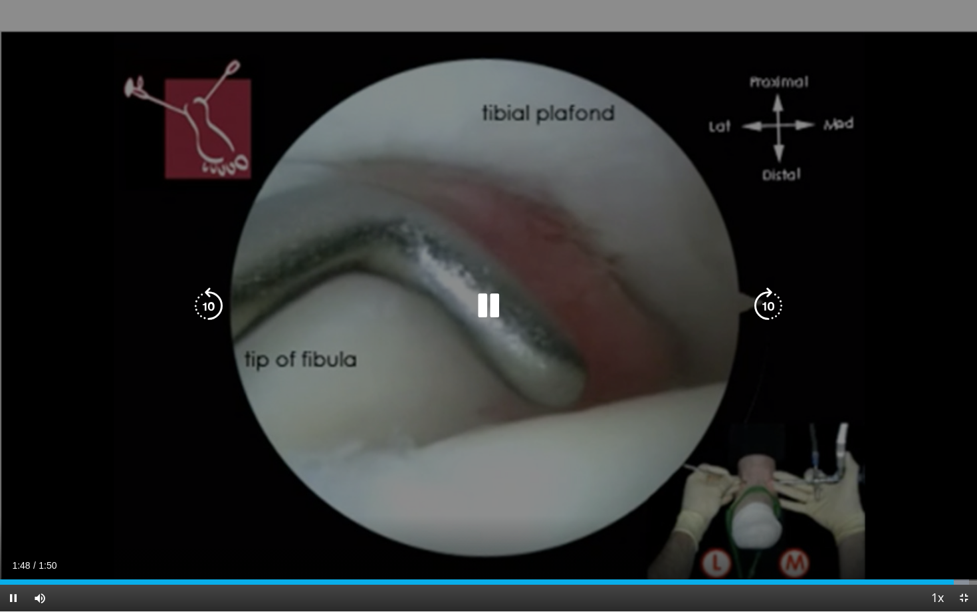
click at [486, 300] on icon "Video Player" at bounding box center [488, 305] width 37 height 37
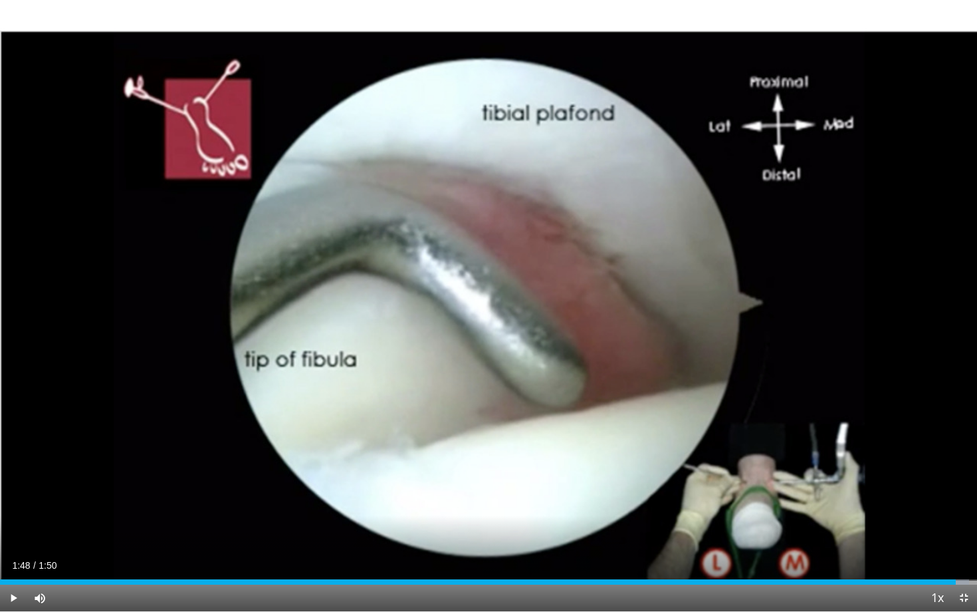
click at [964, 558] on span "Video Player" at bounding box center [964, 597] width 27 height 27
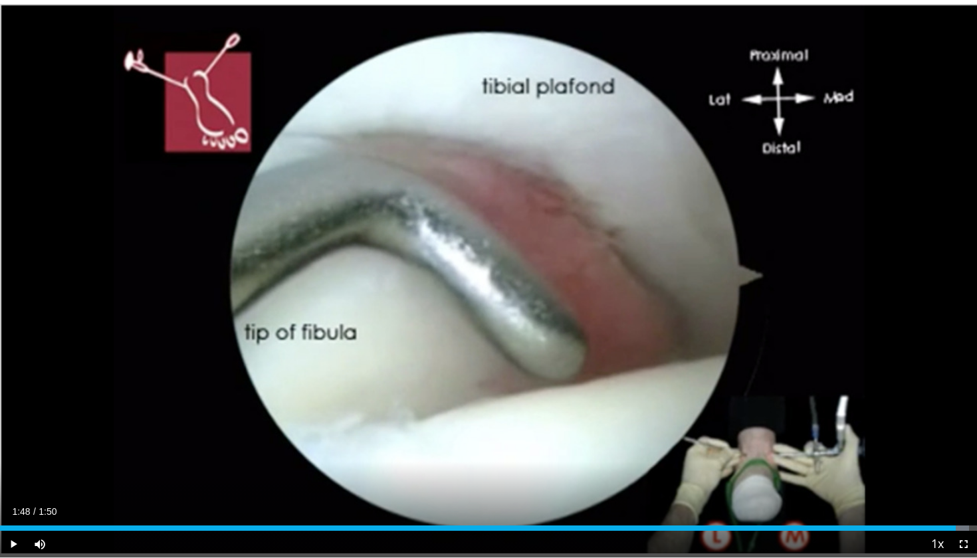
scroll to position [440, 0]
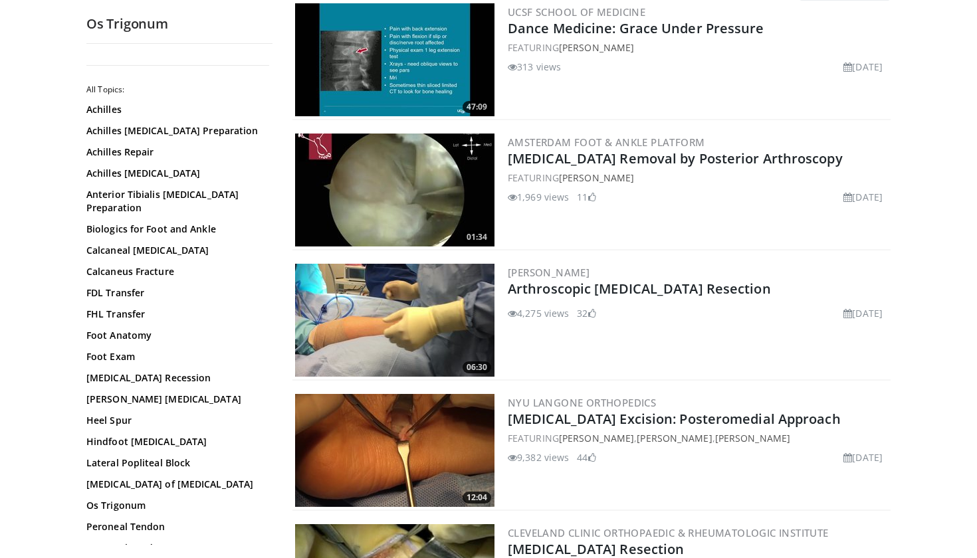
scroll to position [146, 0]
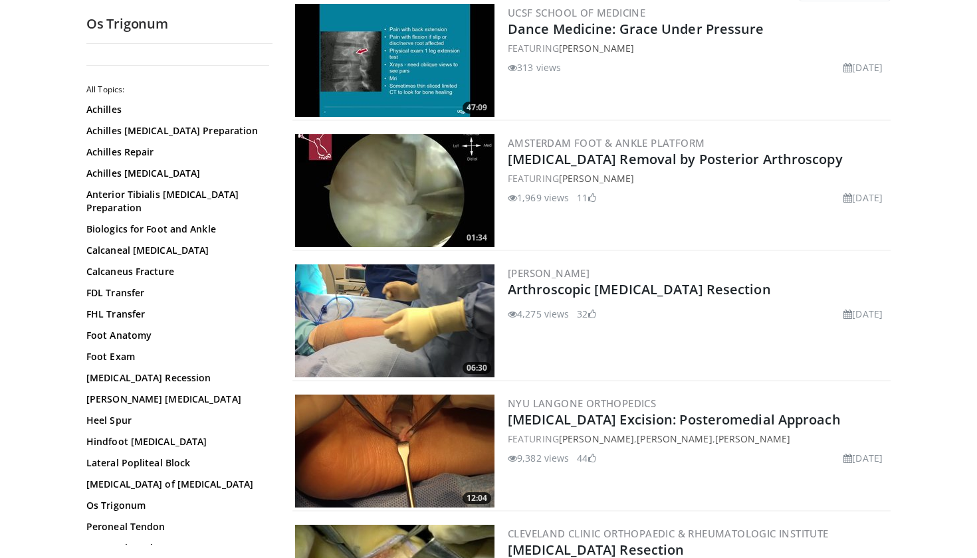
click at [401, 162] on img at bounding box center [394, 190] width 199 height 113
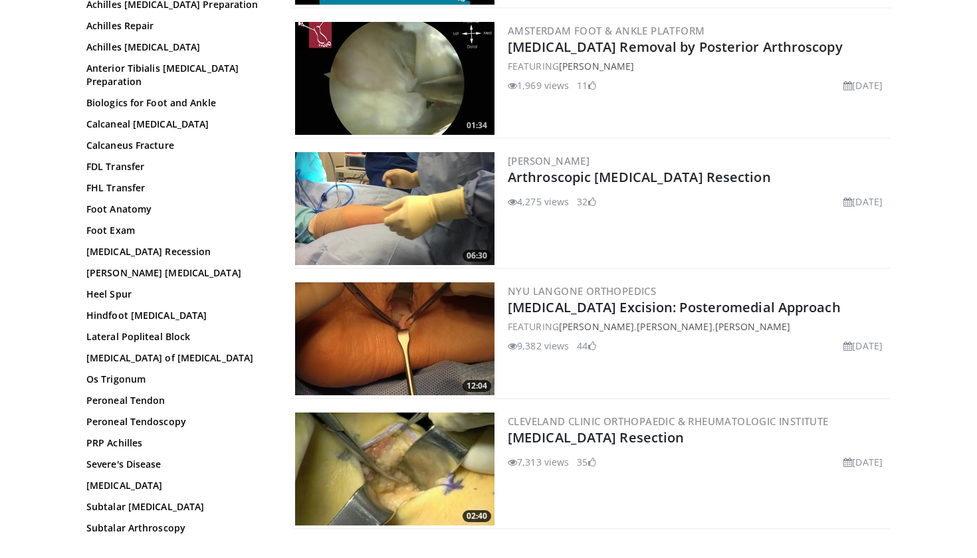
scroll to position [257, 0]
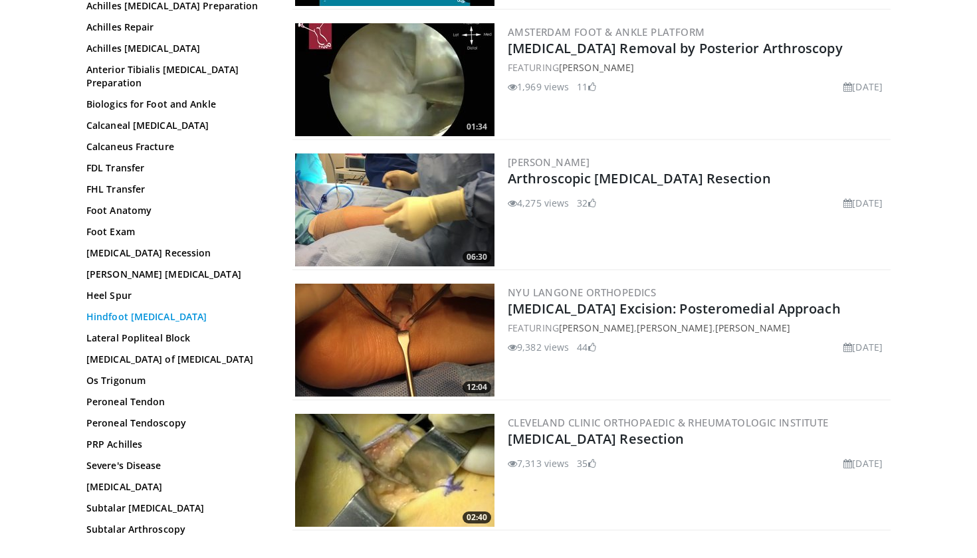
click at [153, 310] on link "Hindfoot [MEDICAL_DATA]" at bounding box center [176, 316] width 180 height 13
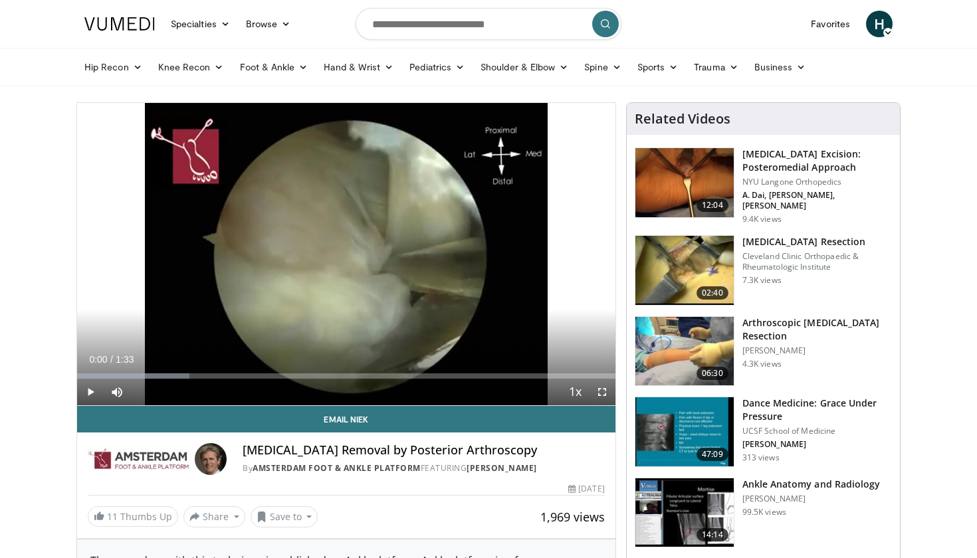
click at [601, 394] on span "Video Player" at bounding box center [602, 392] width 27 height 27
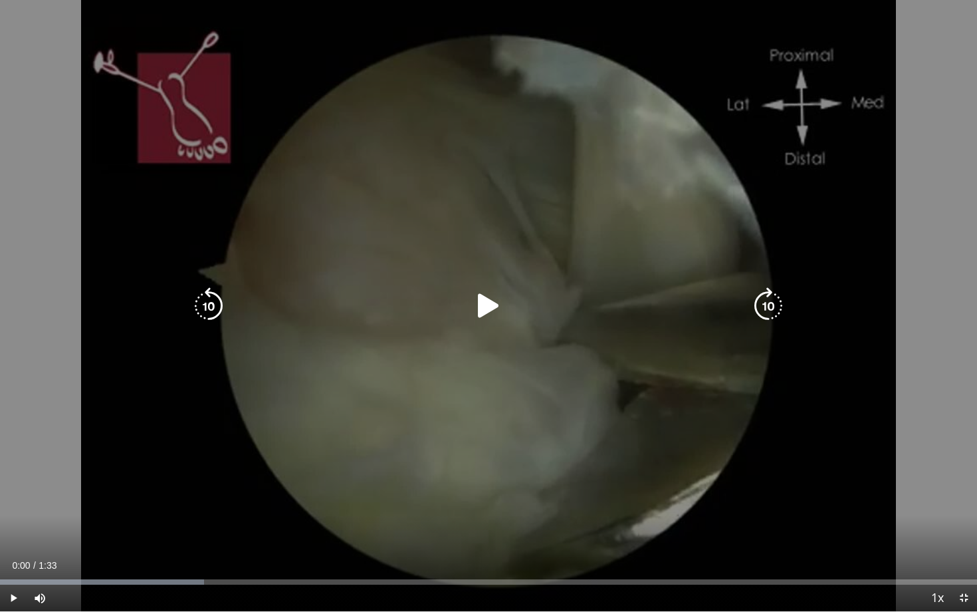
click at [490, 303] on icon "Video Player" at bounding box center [488, 305] width 37 height 37
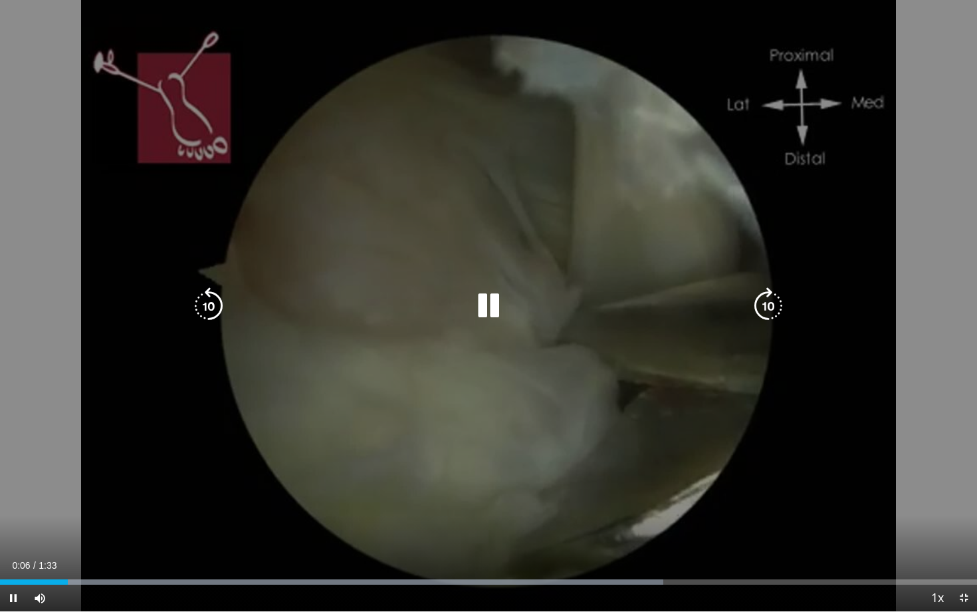
click at [484, 333] on div "10 seconds Tap to unmute" at bounding box center [488, 305] width 977 height 611
click at [481, 300] on icon "Video Player" at bounding box center [488, 305] width 37 height 37
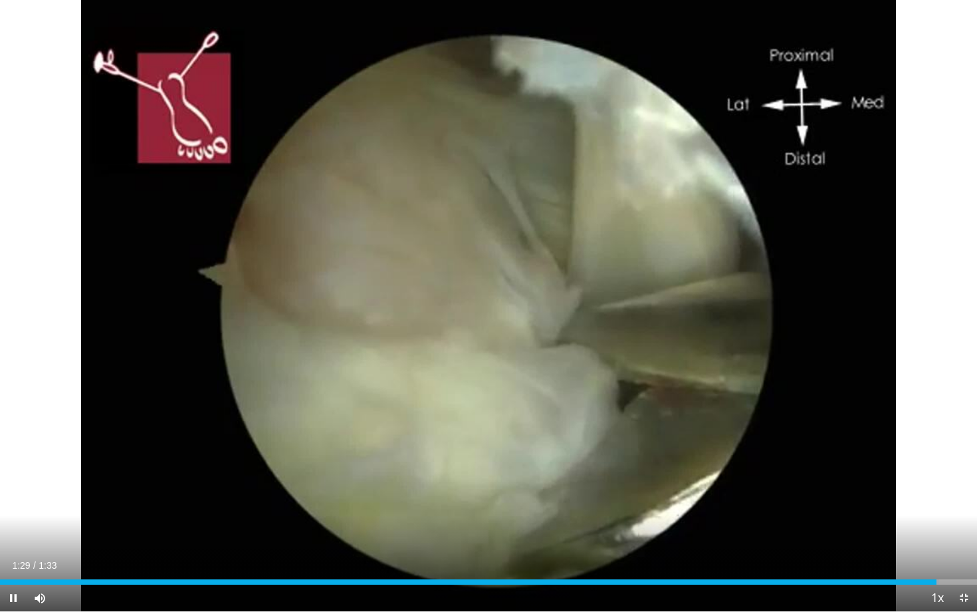
click at [969, 558] on span "Video Player" at bounding box center [964, 597] width 27 height 27
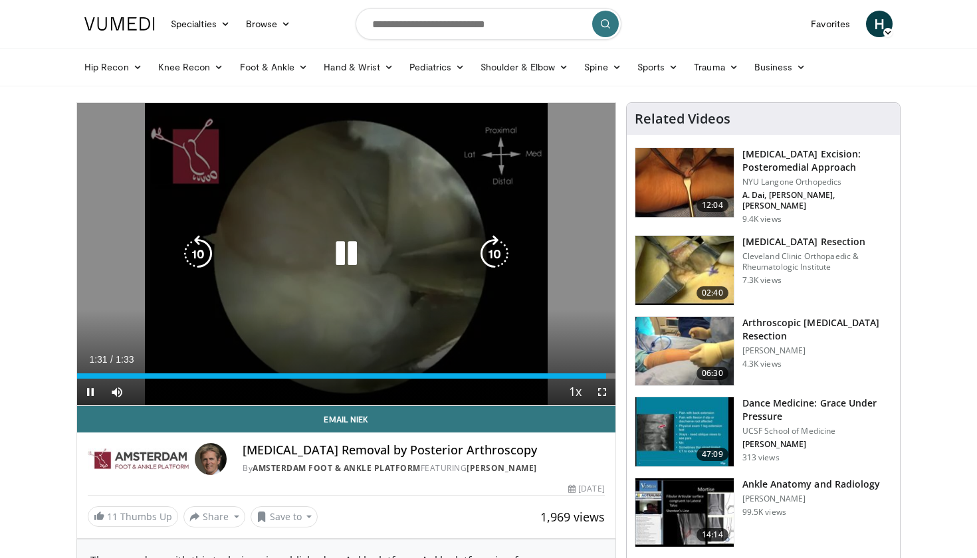
click at [336, 250] on icon "Video Player" at bounding box center [346, 253] width 37 height 37
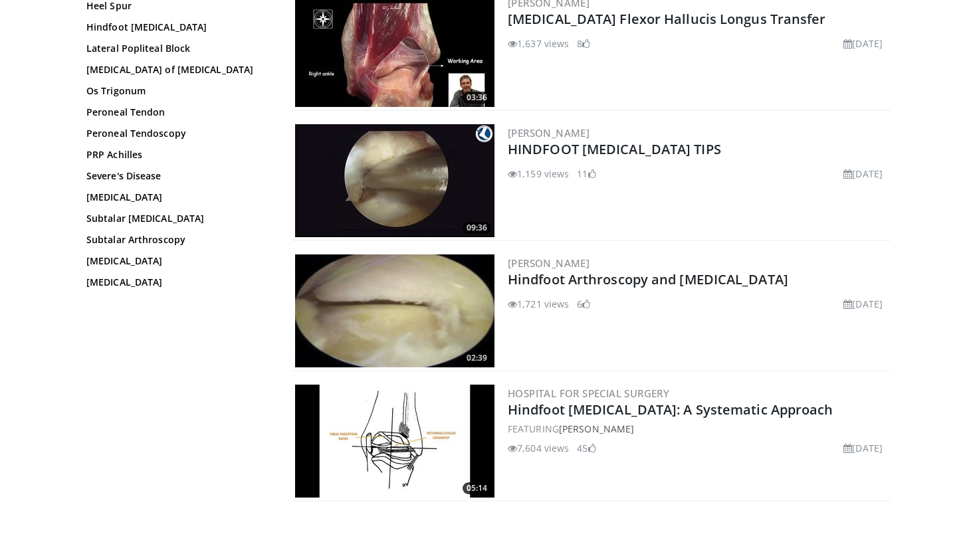
scroll to position [546, 0]
click at [392, 176] on img at bounding box center [394, 181] width 199 height 113
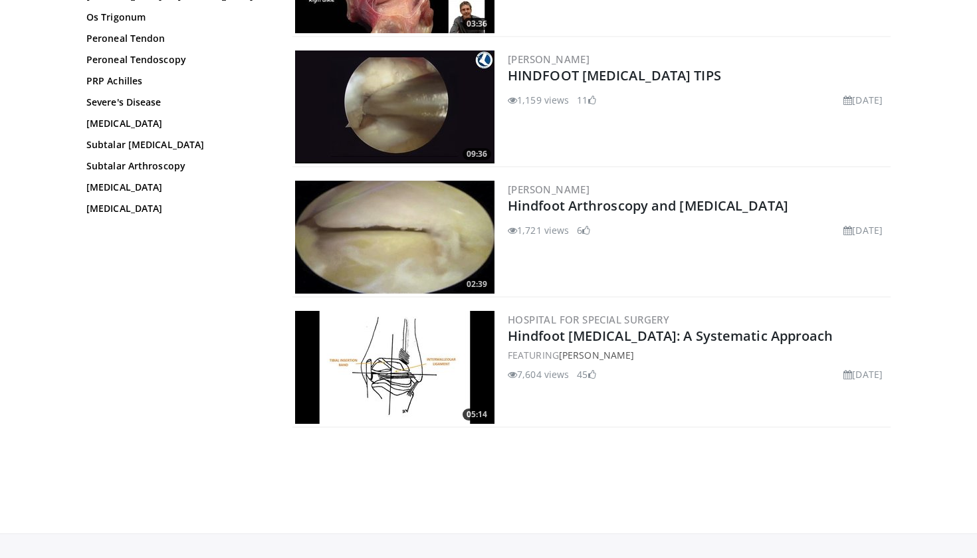
scroll to position [629, 0]
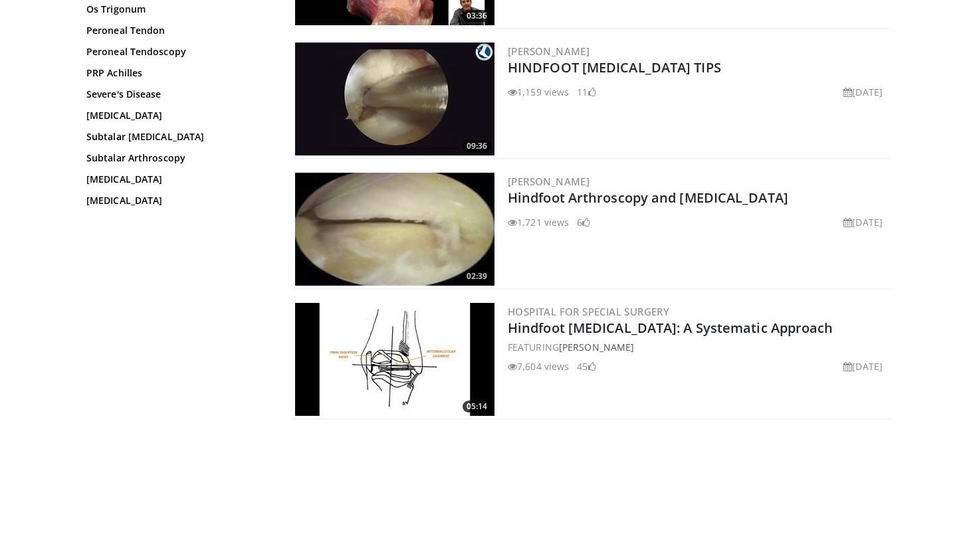
click at [441, 347] on img at bounding box center [394, 359] width 199 height 113
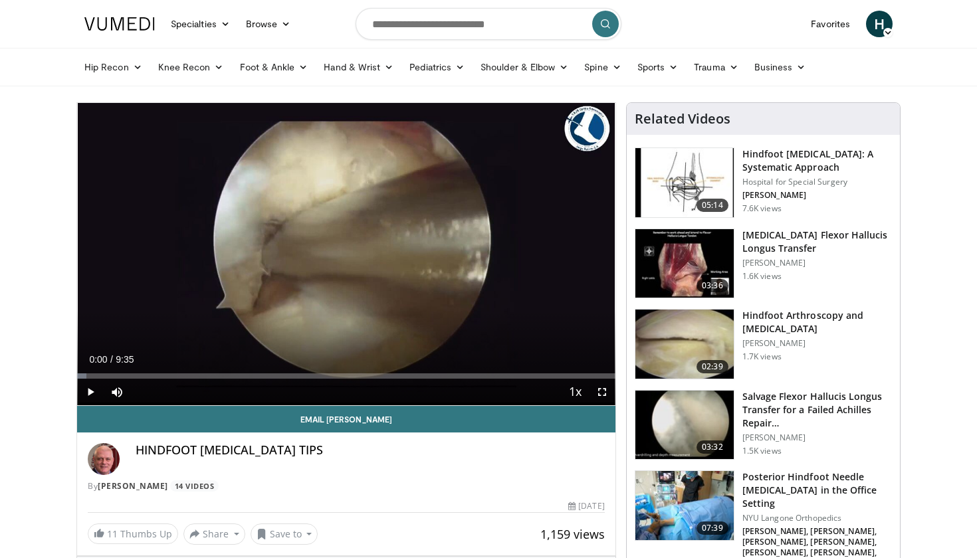
click at [602, 390] on span "Video Player" at bounding box center [602, 392] width 27 height 27
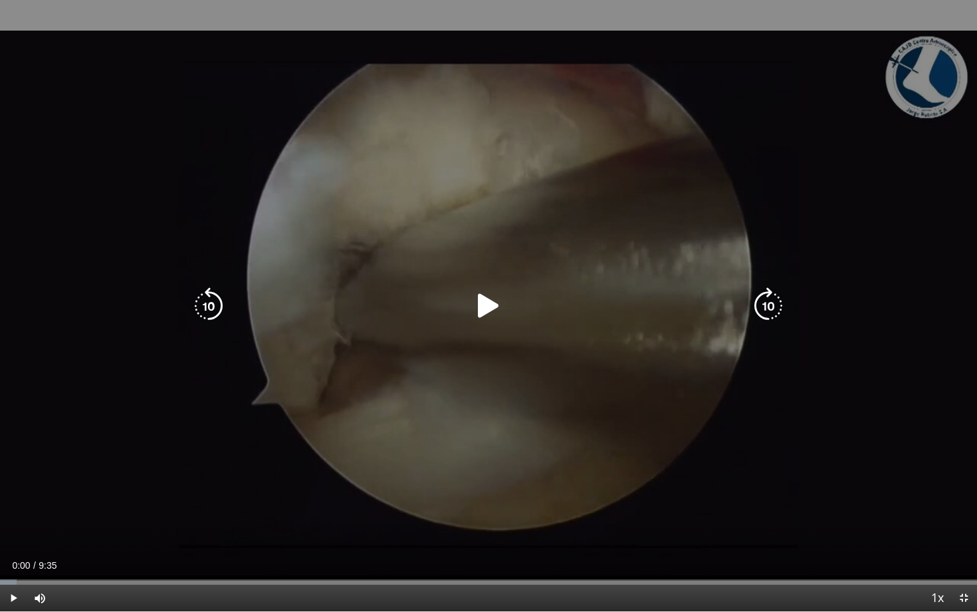
click at [479, 294] on icon "Video Player" at bounding box center [488, 305] width 37 height 37
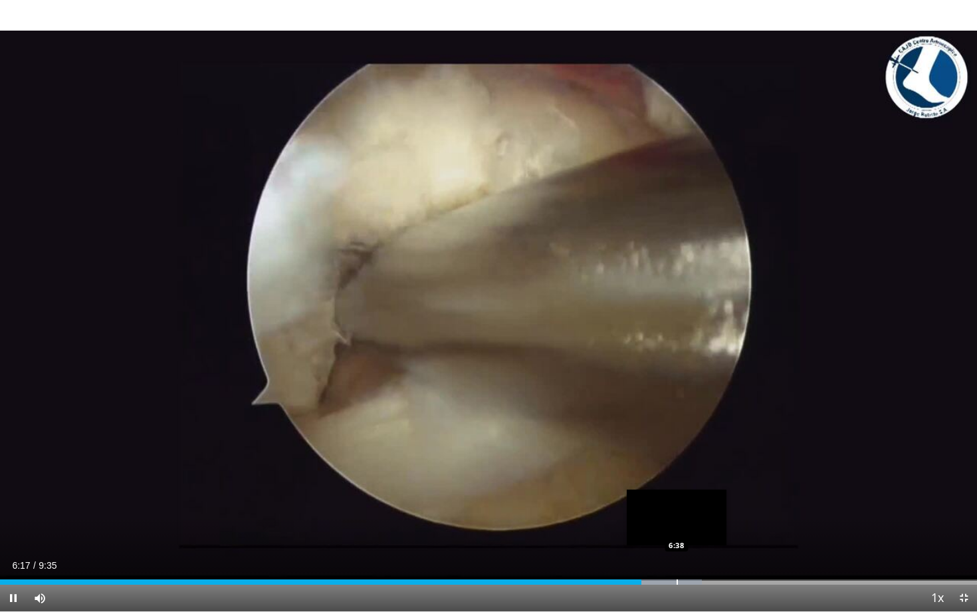
click at [677, 558] on div "Progress Bar" at bounding box center [677, 581] width 1 height 5
click at [665, 558] on div "Progress Bar" at bounding box center [665, 581] width 1 height 5
click at [648, 558] on div "Progress Bar" at bounding box center [648, 581] width 1 height 5
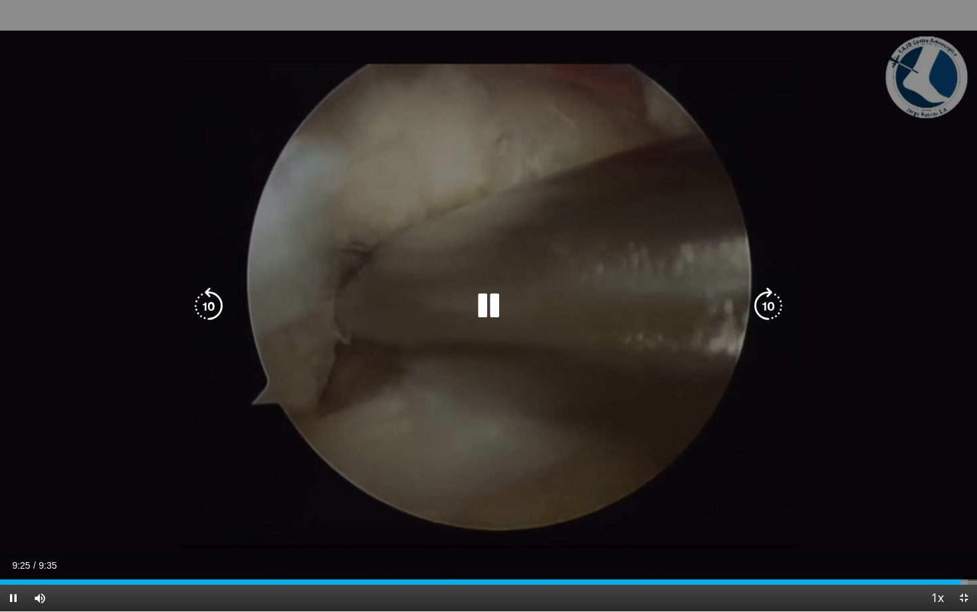
click at [763, 431] on div "10 seconds Tap to unmute" at bounding box center [488, 305] width 977 height 611
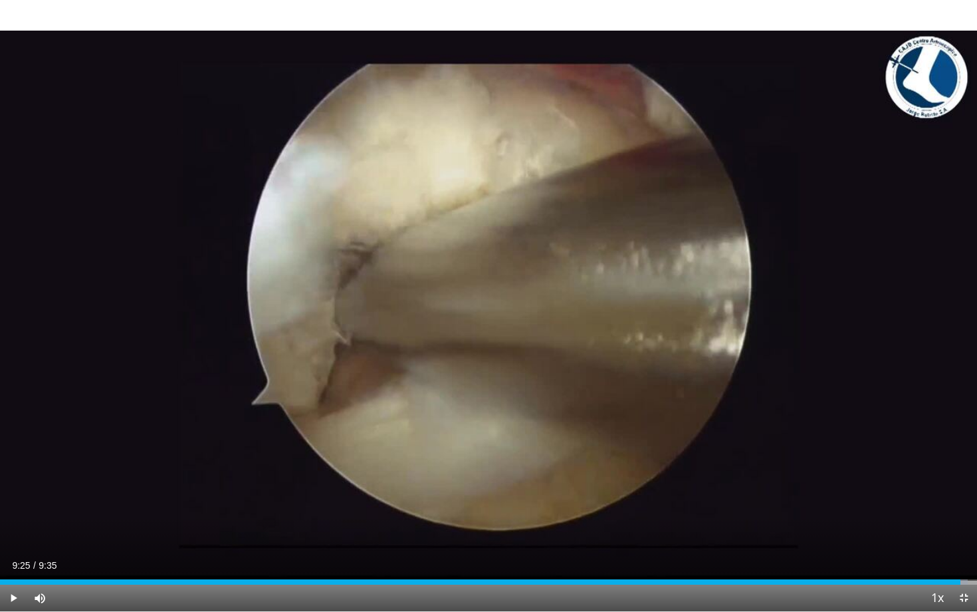
click at [965, 558] on span "Video Player" at bounding box center [964, 597] width 27 height 27
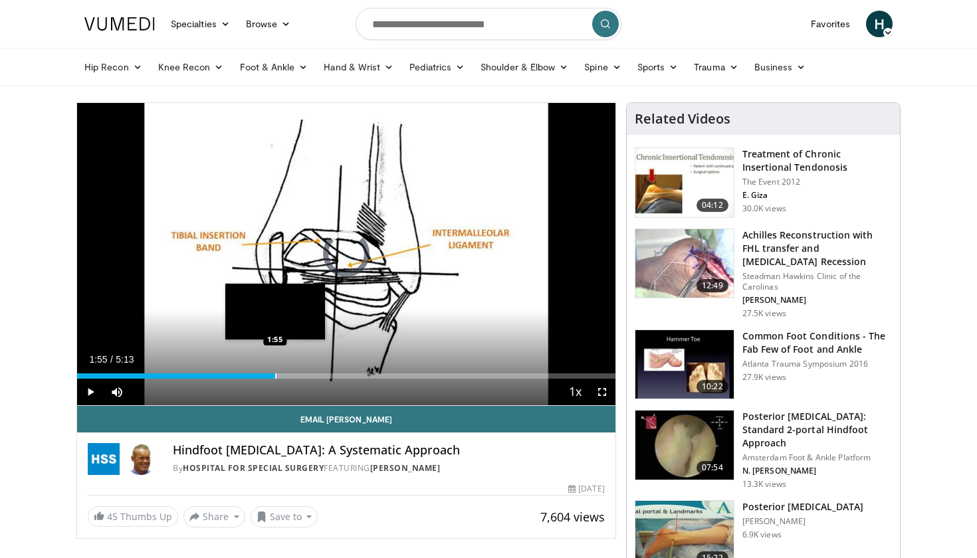
click at [275, 374] on div "Progress Bar" at bounding box center [275, 376] width 1 height 5
